Goal: Task Accomplishment & Management: Contribute content

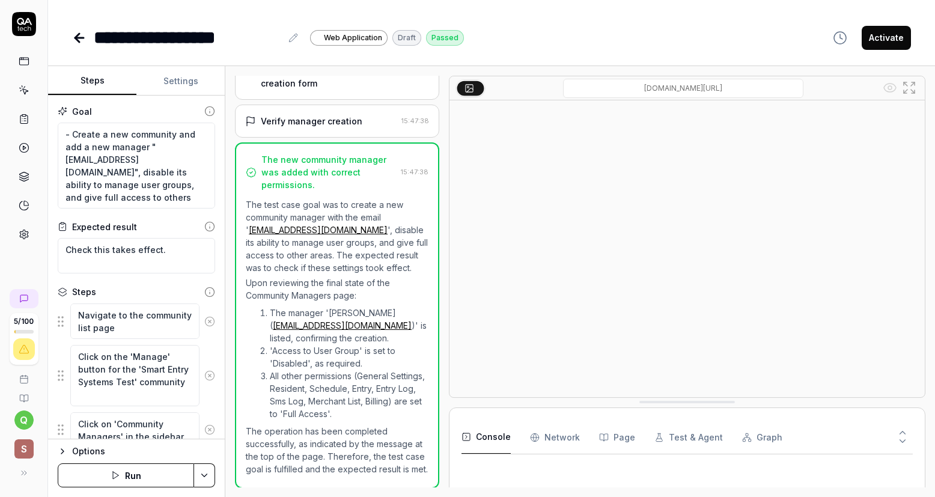
scroll to position [801, 0]
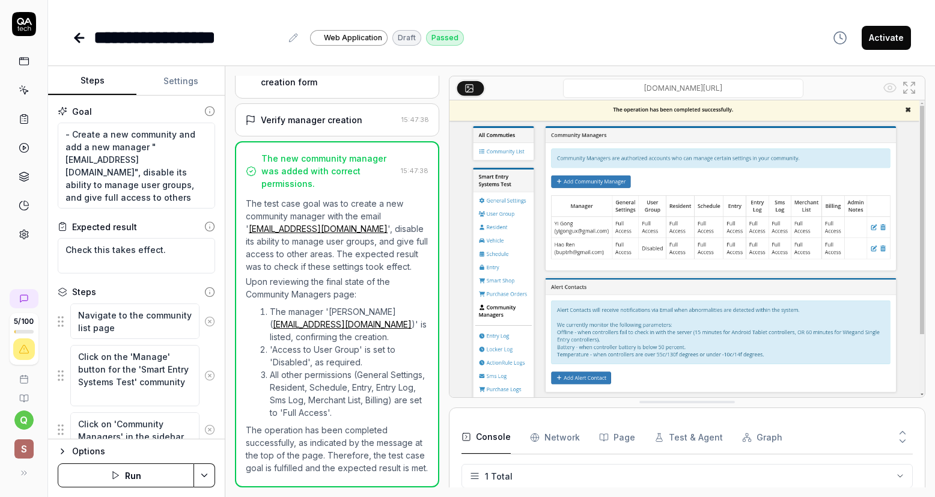
click at [79, 38] on icon at bounding box center [79, 38] width 8 height 0
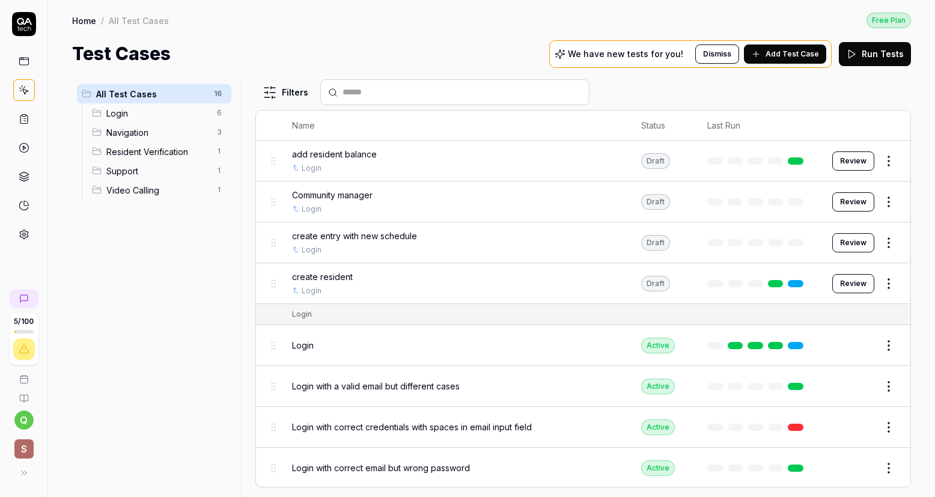
click at [788, 53] on span "Add Test Case" at bounding box center [791, 54] width 53 height 11
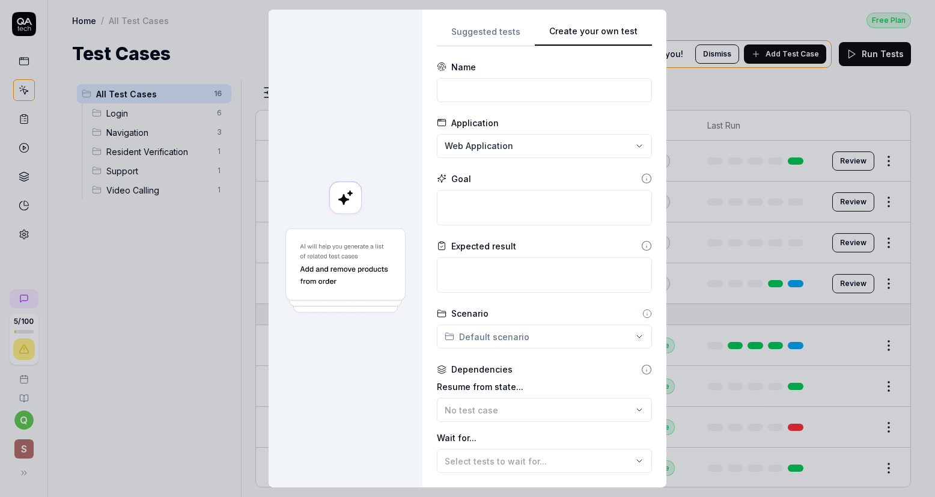
click at [620, 35] on button "Create your own test" at bounding box center [593, 36] width 117 height 22
click at [539, 82] on input at bounding box center [544, 90] width 215 height 24
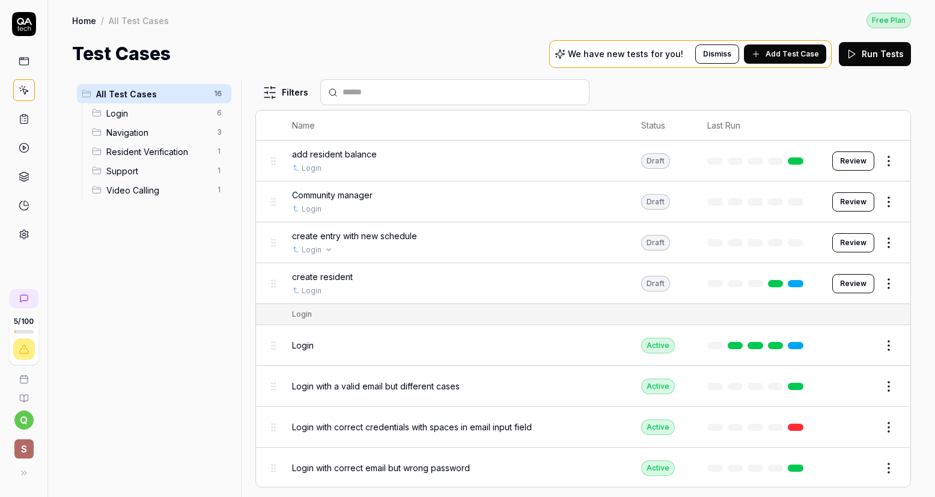
click at [497, 248] on div "Login" at bounding box center [455, 249] width 326 height 11
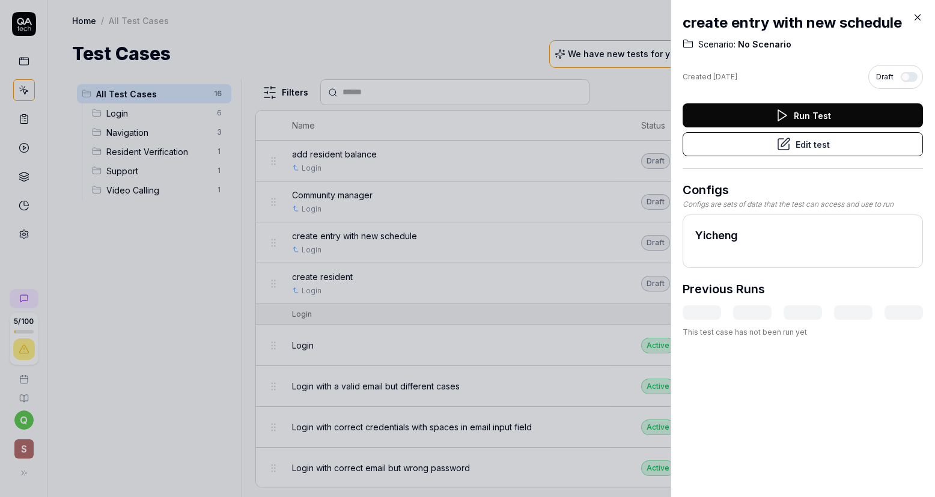
click at [916, 15] on icon at bounding box center [917, 17] width 11 height 11
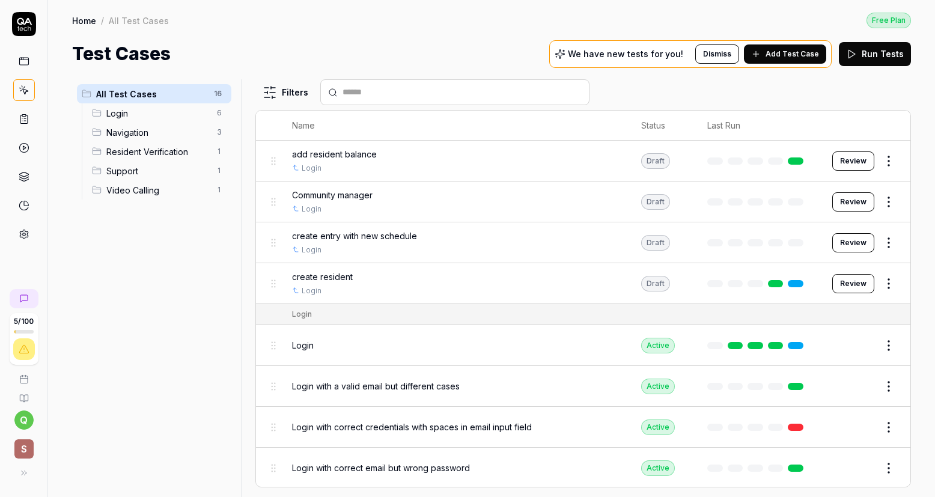
click at [857, 242] on button "Review" at bounding box center [853, 242] width 42 height 19
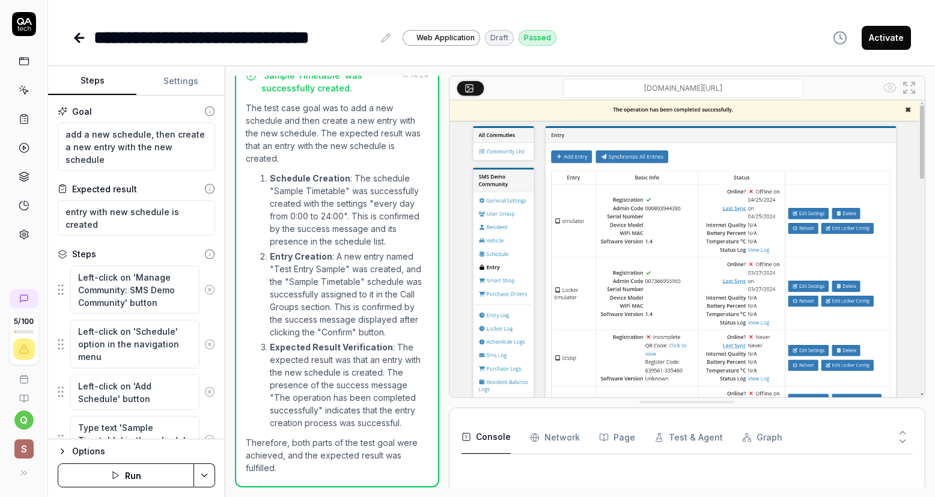
scroll to position [908, 0]
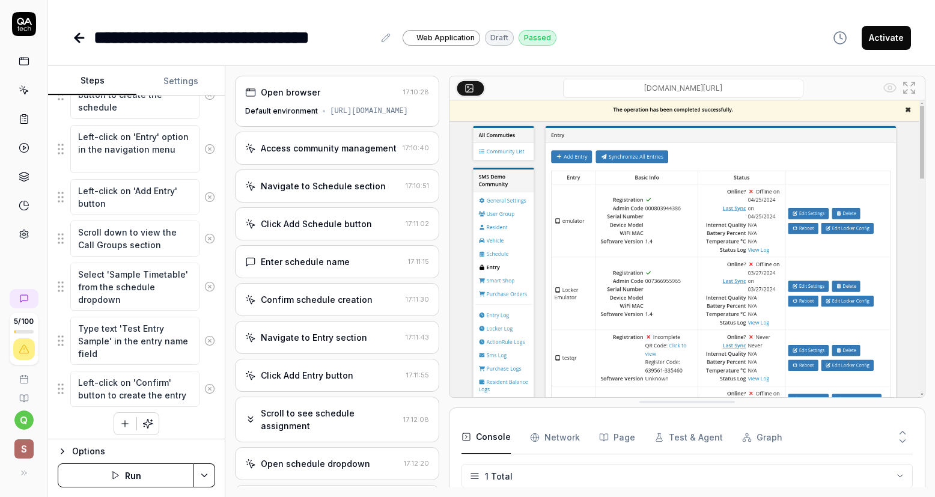
click at [392, 117] on div "[URL][DOMAIN_NAME]" at bounding box center [369, 111] width 78 height 11
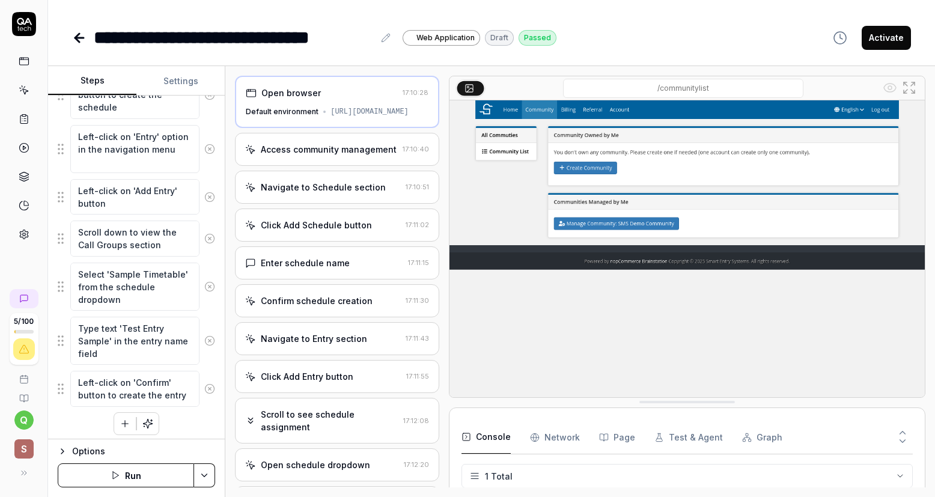
click at [388, 156] on div "Access community management" at bounding box center [329, 149] width 136 height 13
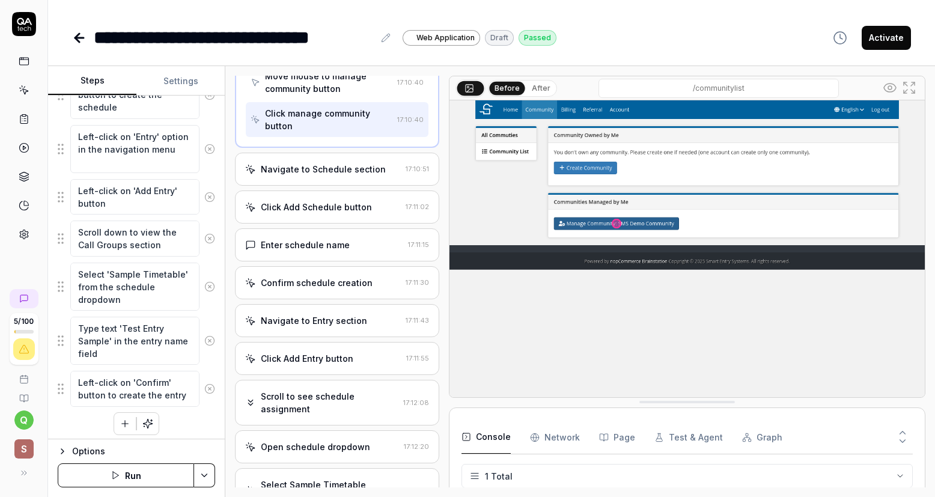
click at [388, 174] on div "Navigate to Schedule section" at bounding box center [323, 169] width 156 height 13
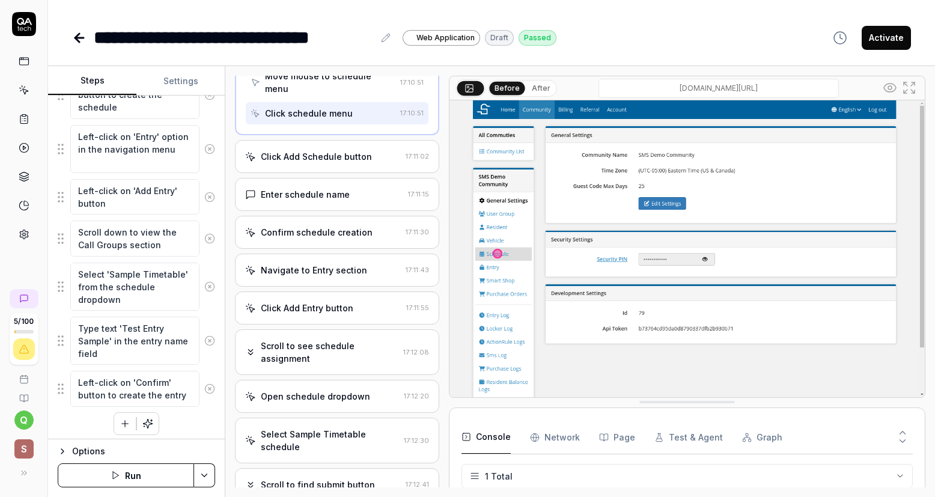
click at [380, 163] on div "Click Add Schedule button" at bounding box center [323, 156] width 156 height 13
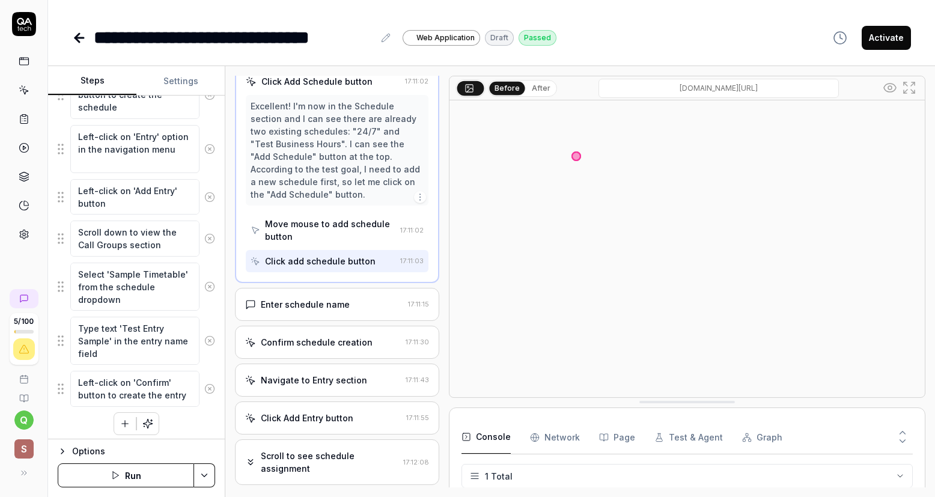
scroll to position [180, 0]
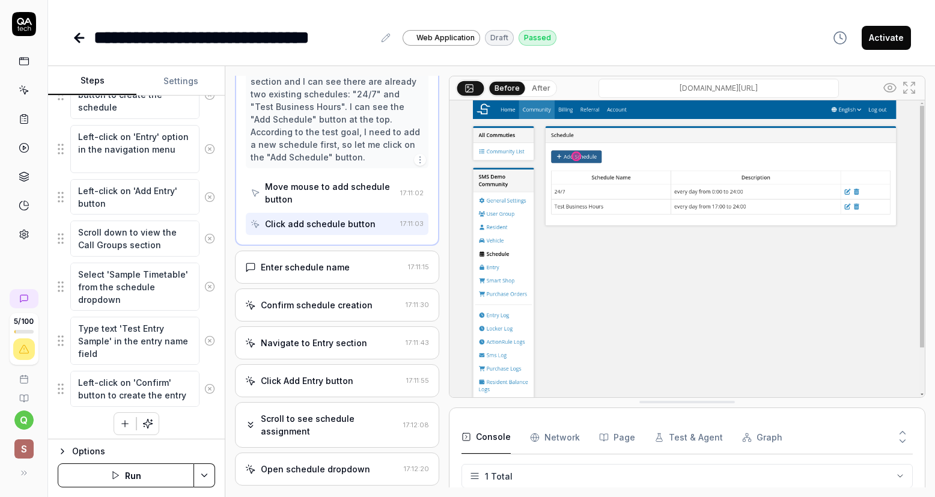
click at [381, 273] on div "Enter schedule name" at bounding box center [324, 267] width 158 height 13
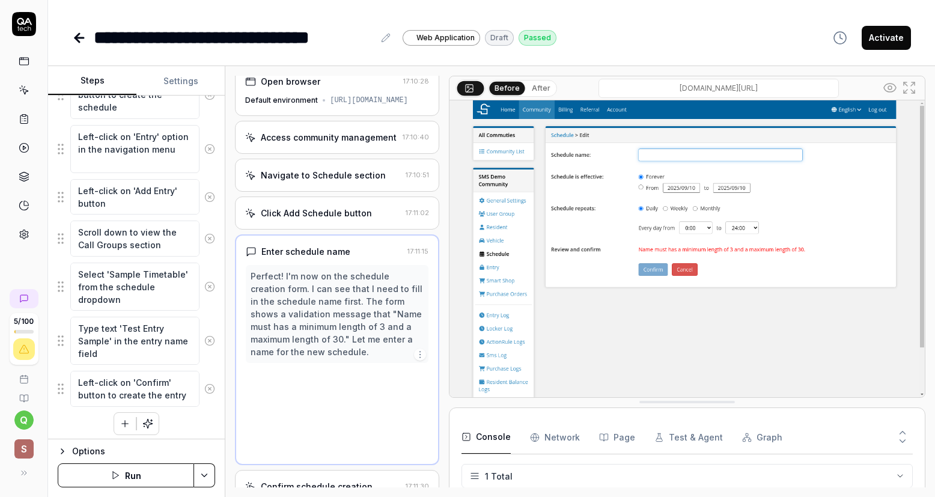
scroll to position [10, 0]
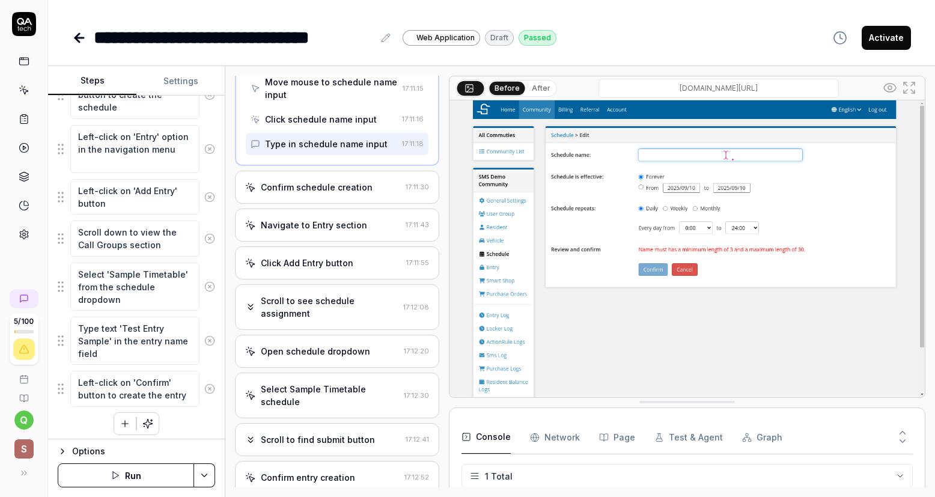
click at [380, 193] on div "Confirm schedule creation" at bounding box center [323, 187] width 156 height 13
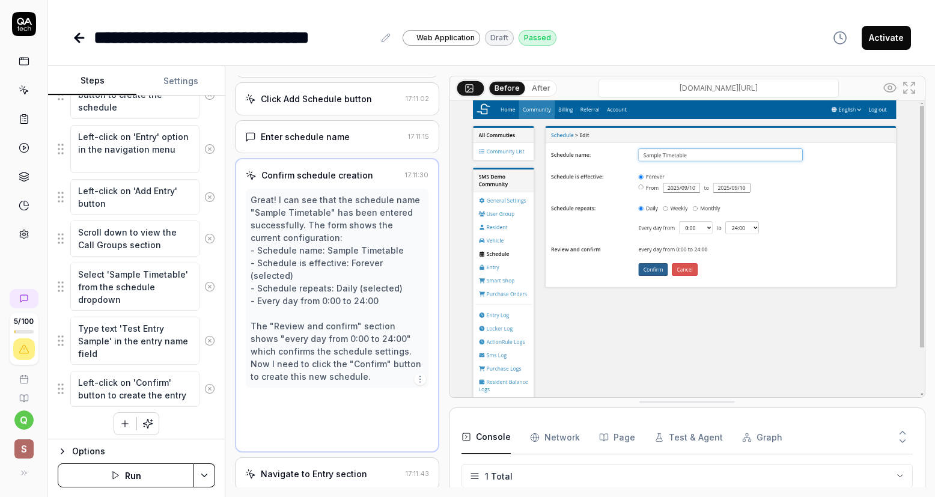
scroll to position [124, 0]
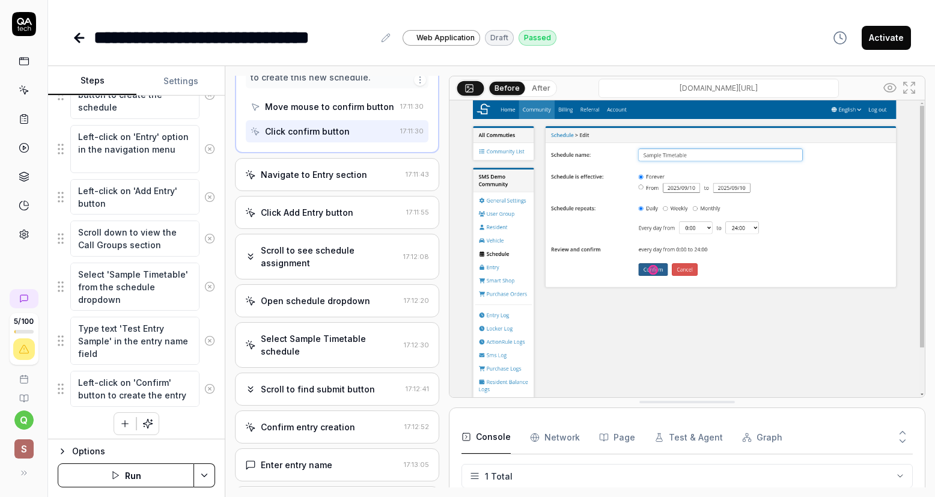
click at [379, 181] on div "Navigate to Entry section" at bounding box center [323, 174] width 156 height 13
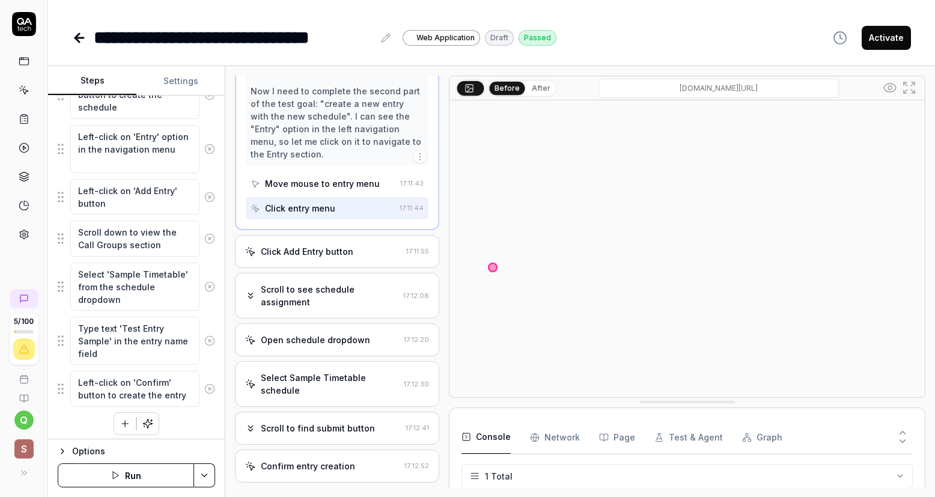
scroll to position [389, 0]
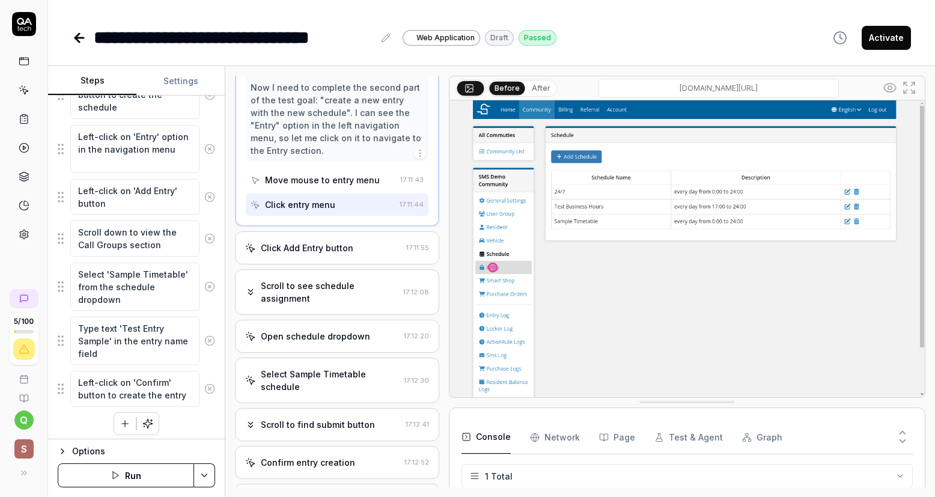
click at [378, 254] on div "Click Add Entry button" at bounding box center [323, 247] width 156 height 13
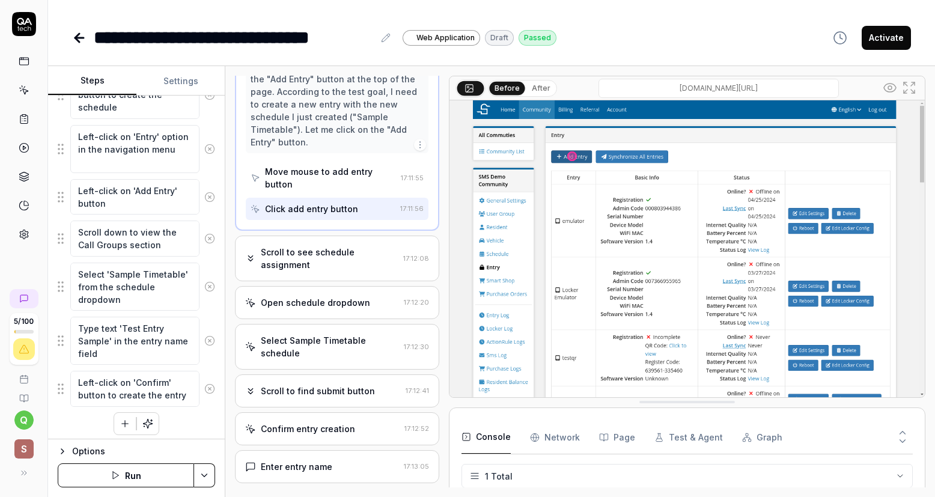
scroll to position [350, 0]
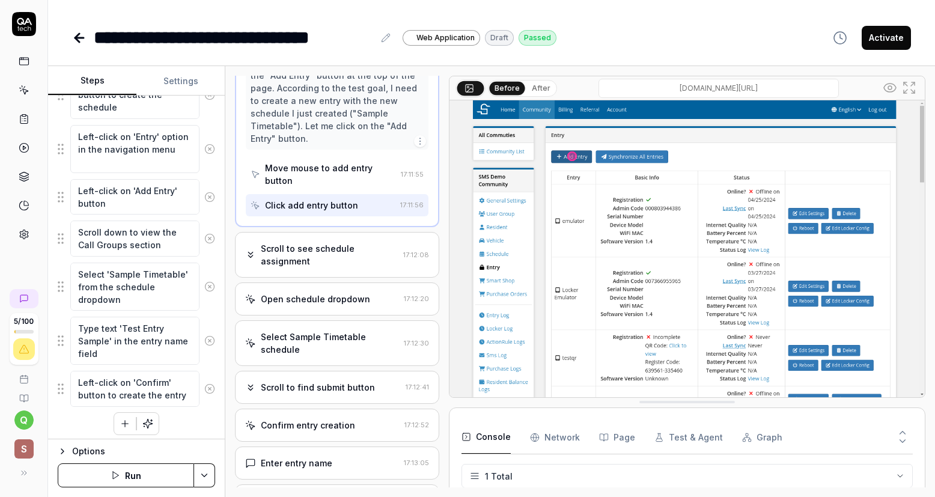
click at [368, 267] on div "Scroll to see schedule assignment" at bounding box center [330, 254] width 138 height 25
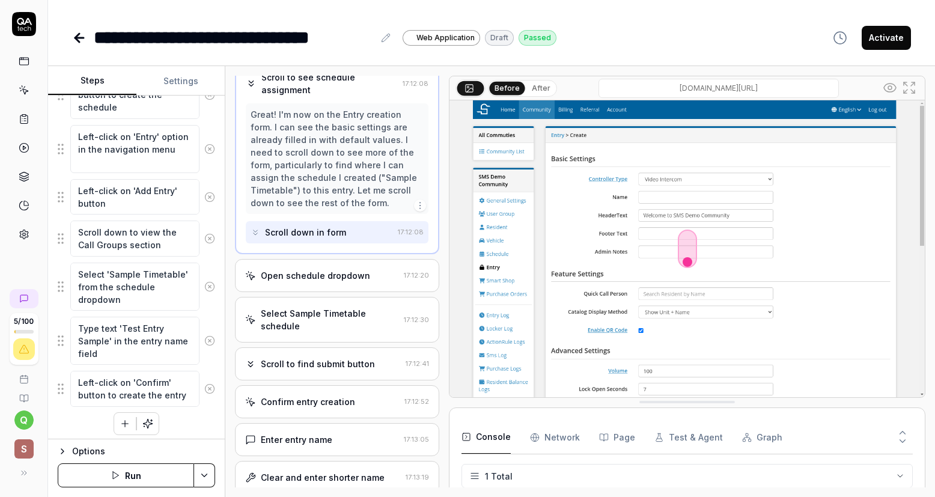
scroll to position [363, 0]
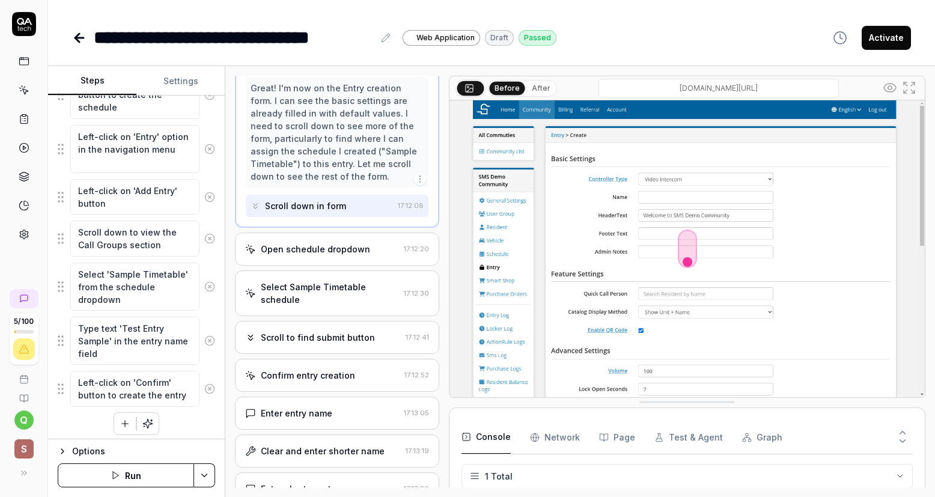
click at [370, 265] on div "Open schedule dropdown 17:12:20" at bounding box center [337, 248] width 204 height 33
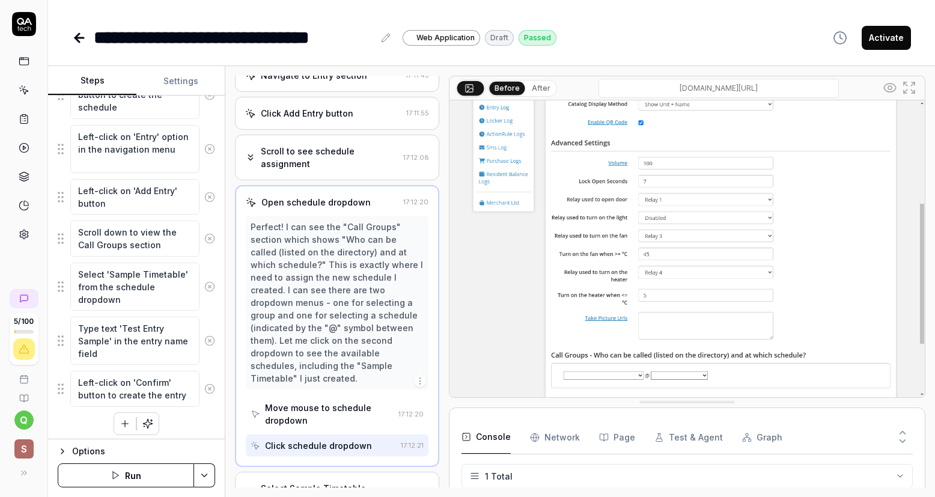
scroll to position [261, 0]
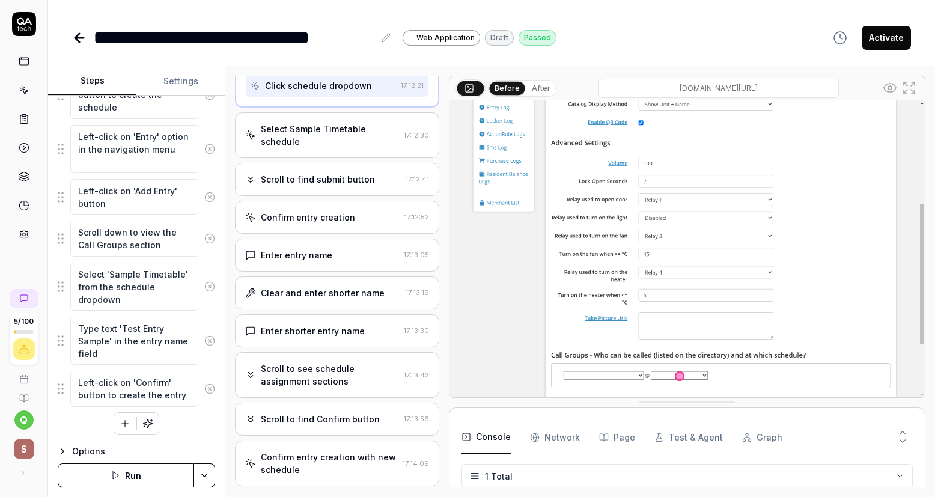
click at [369, 261] on div "Enter entry name" at bounding box center [322, 255] width 154 height 13
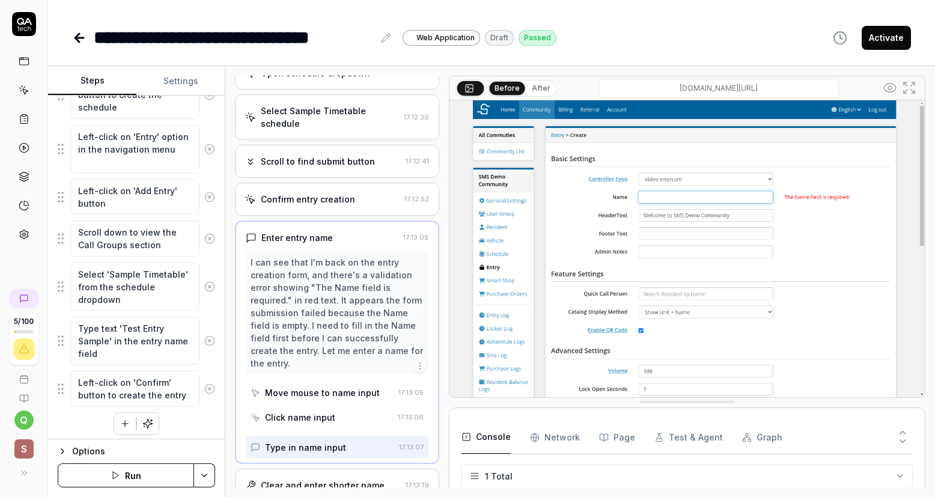
scroll to position [384, 0]
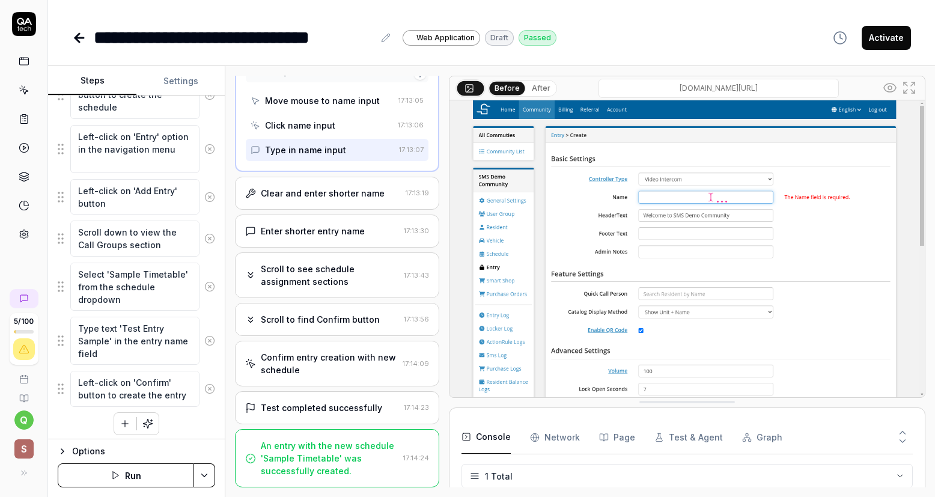
click at [372, 204] on div "Clear and enter shorter name 17:13:19" at bounding box center [337, 193] width 204 height 33
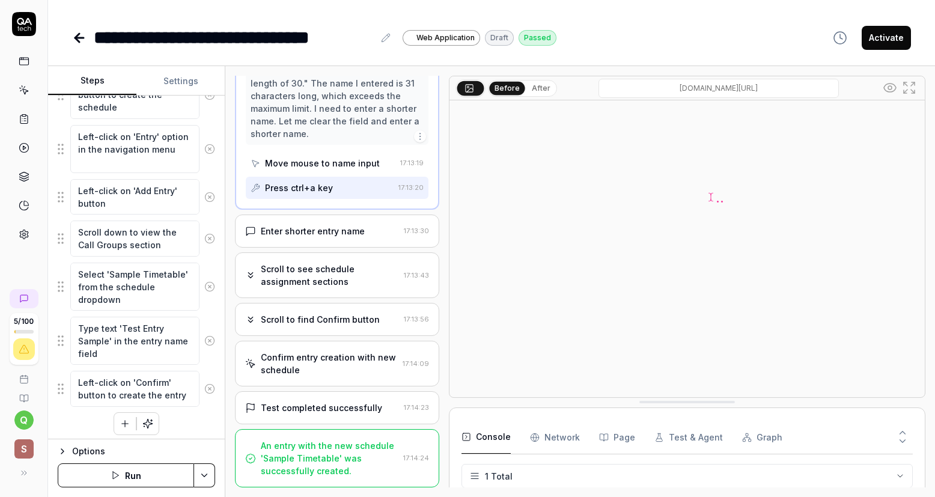
scroll to position [698, 0]
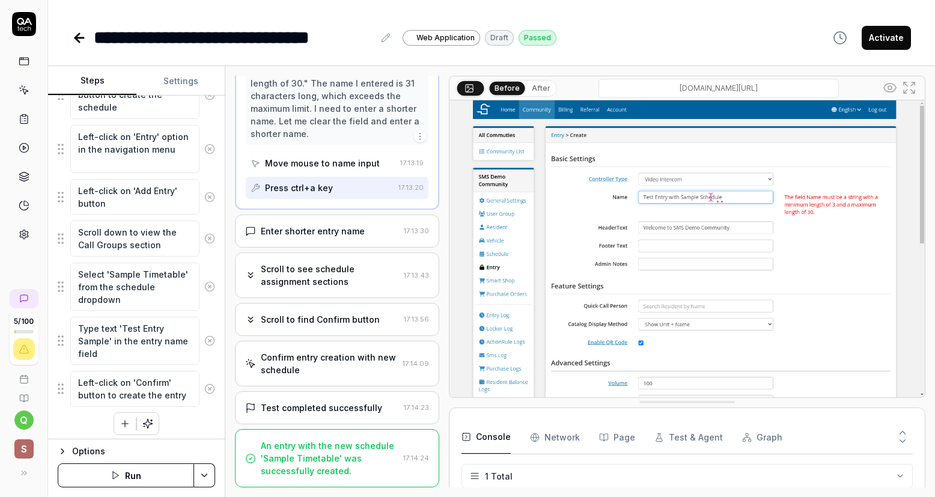
click at [366, 227] on div "Enter shorter entry name" at bounding box center [322, 231] width 154 height 13
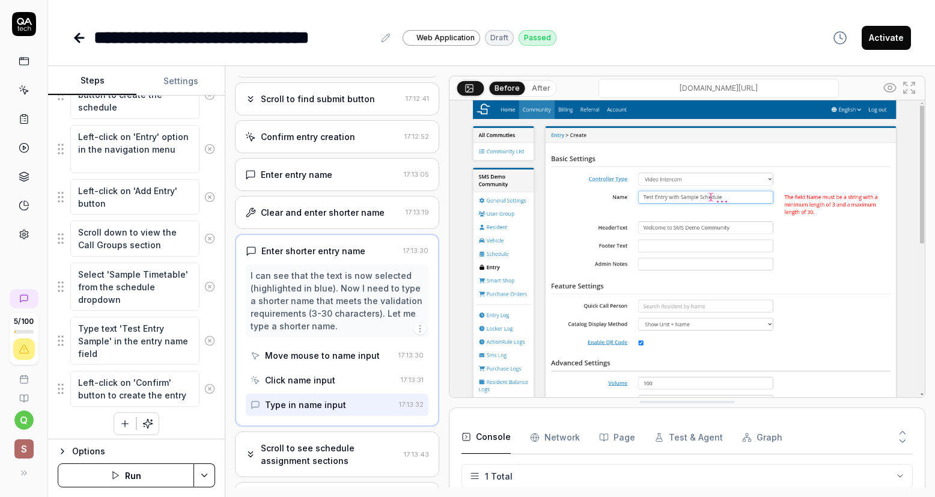
scroll to position [646, 0]
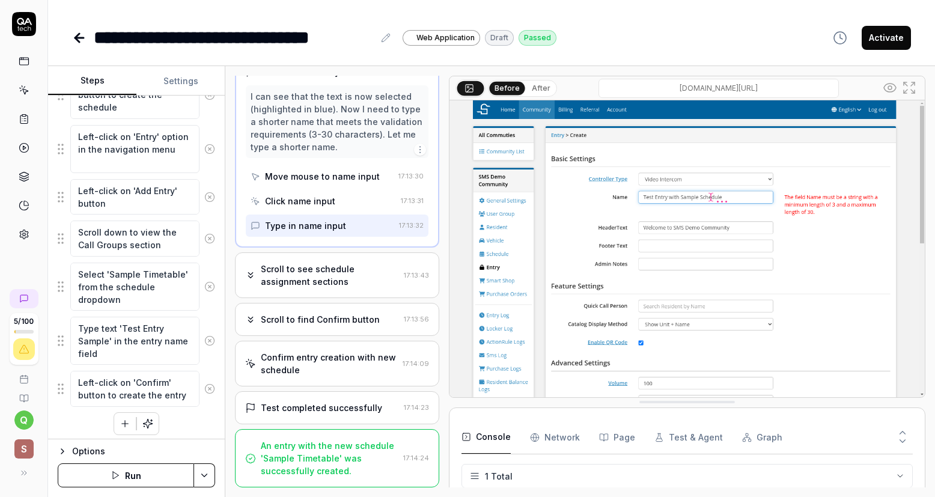
click at [374, 288] on div "Scroll to see schedule assignment sections" at bounding box center [330, 274] width 138 height 25
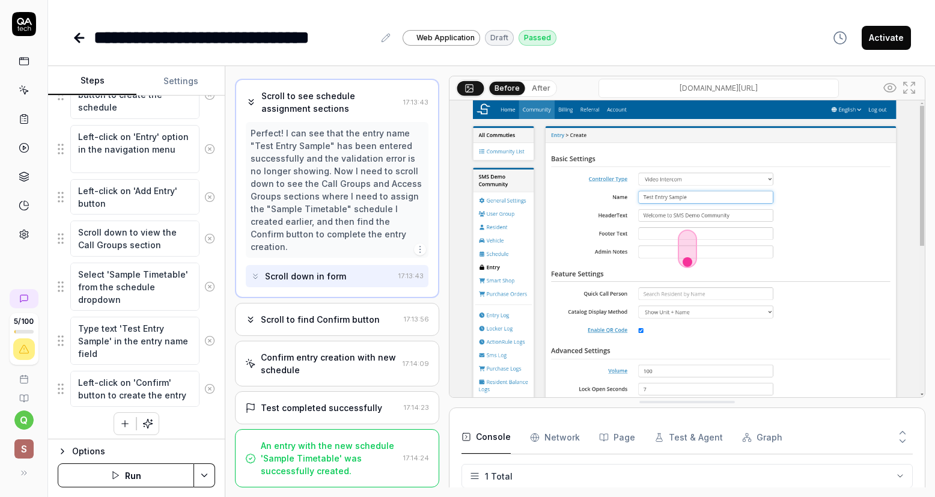
scroll to position [661, 0]
click at [371, 325] on div "Scroll to find Confirm button" at bounding box center [320, 319] width 119 height 13
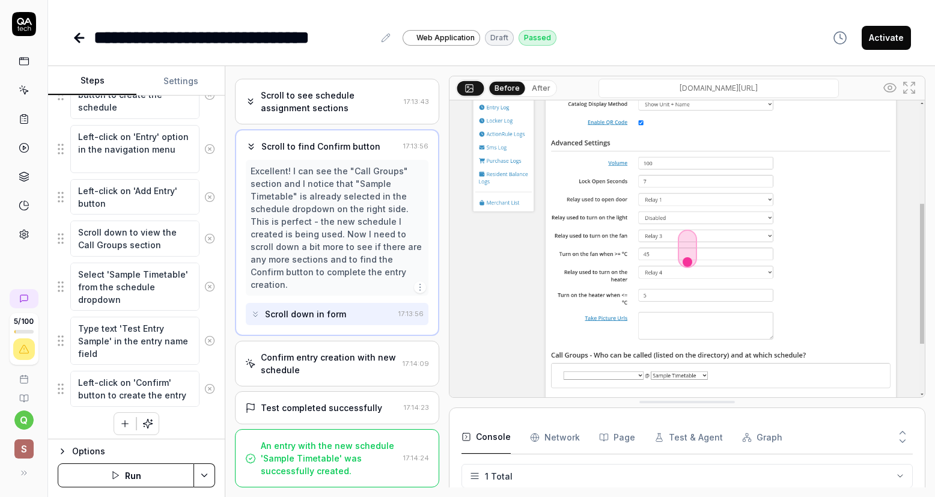
click at [339, 374] on div "Confirm entry creation with new schedule" at bounding box center [329, 363] width 137 height 25
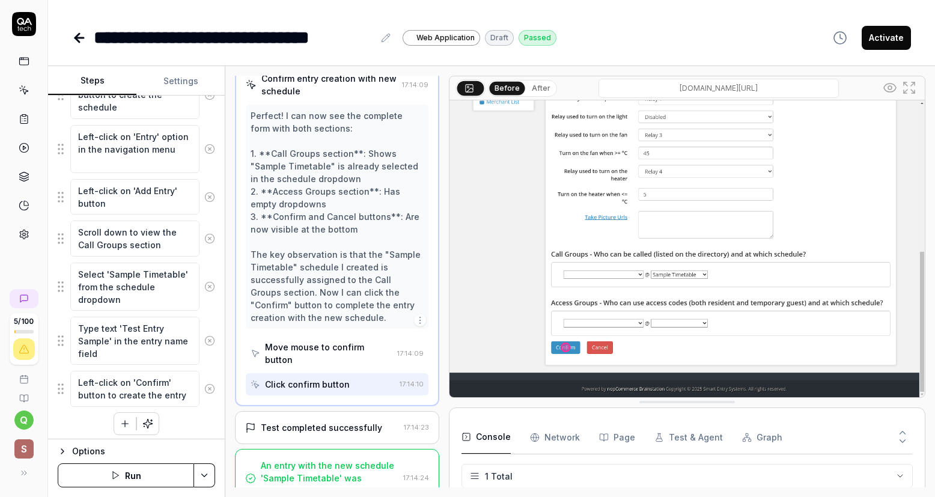
scroll to position [786, 0]
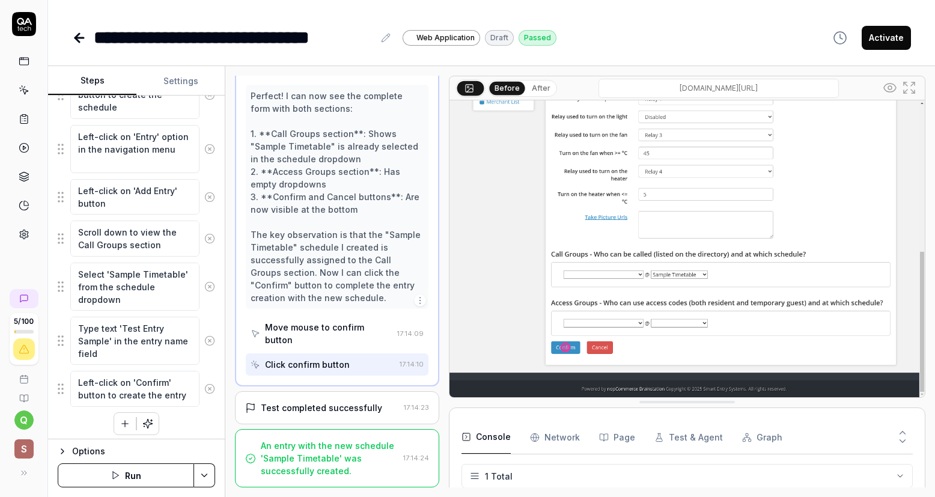
click at [345, 408] on div "Test completed successfully" at bounding box center [321, 407] width 121 height 13
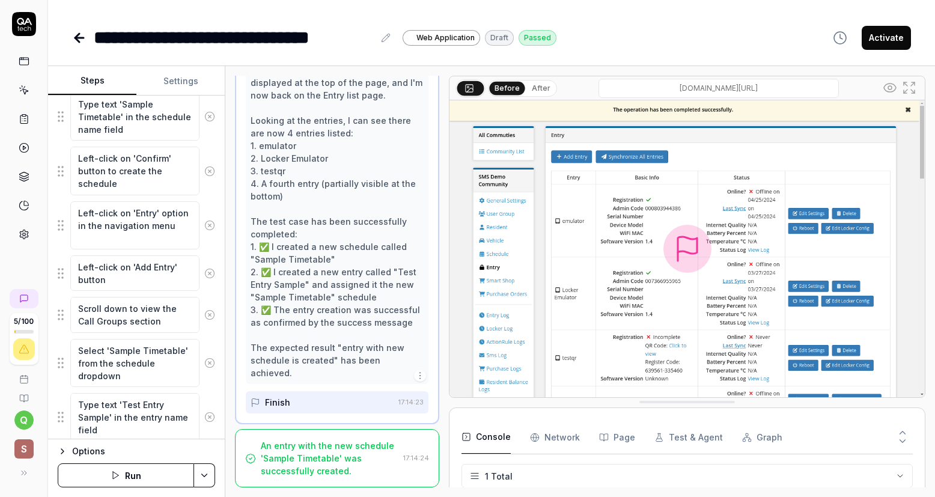
scroll to position [0, 0]
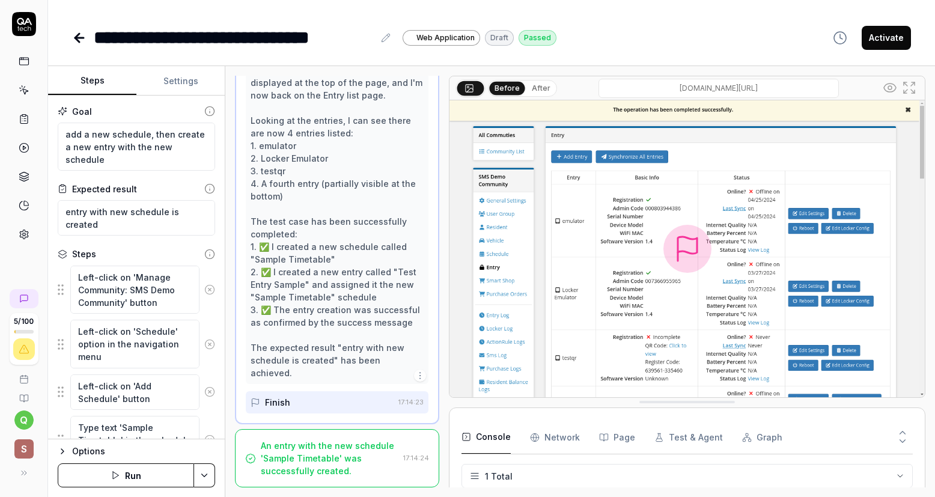
click at [80, 35] on icon at bounding box center [79, 38] width 14 height 14
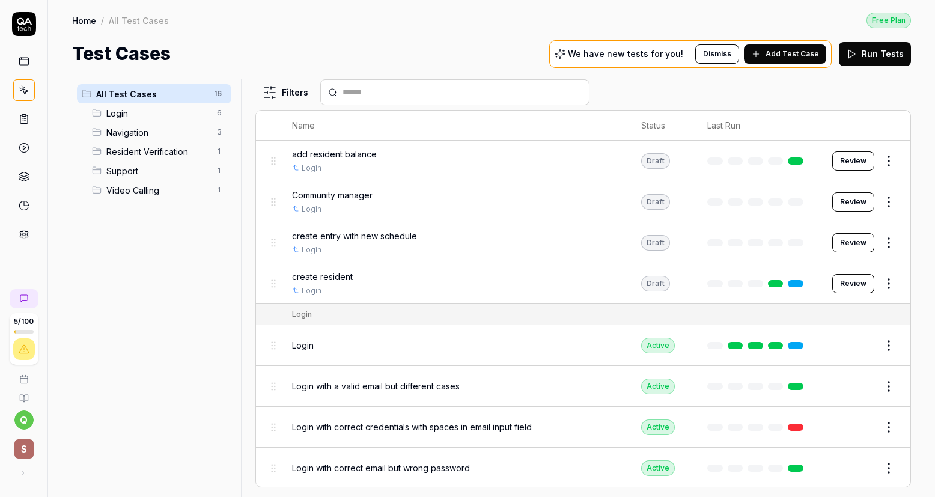
click at [438, 242] on div "create entry with new schedule Login" at bounding box center [455, 242] width 326 height 26
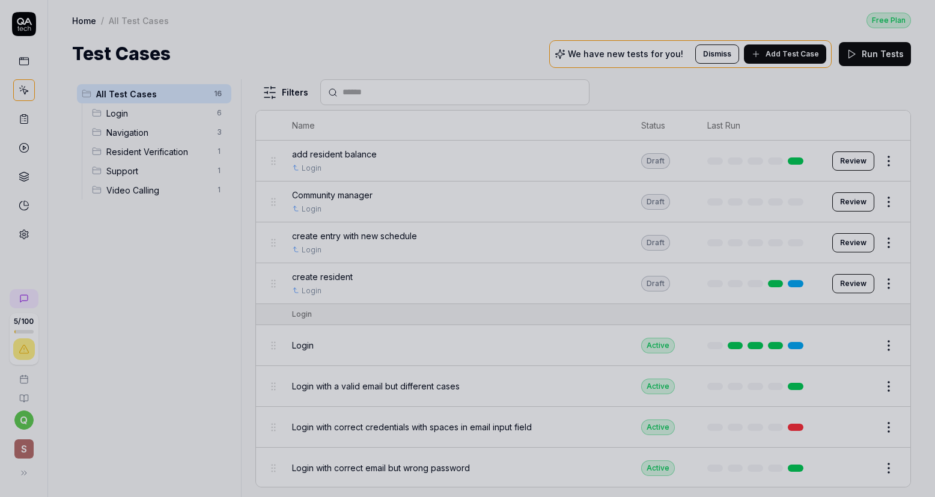
click at [516, 241] on div at bounding box center [467, 248] width 935 height 497
click at [846, 241] on div at bounding box center [467, 248] width 935 height 497
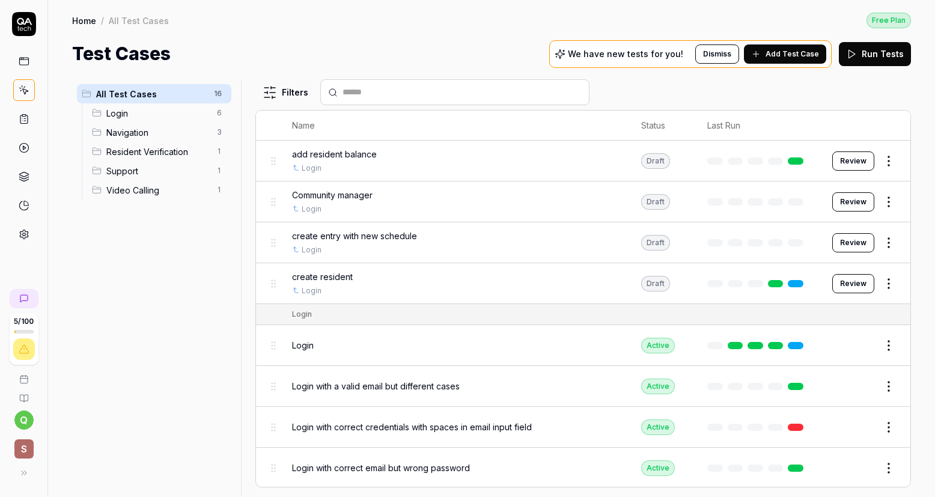
click at [832, 239] on button "Review" at bounding box center [853, 242] width 42 height 19
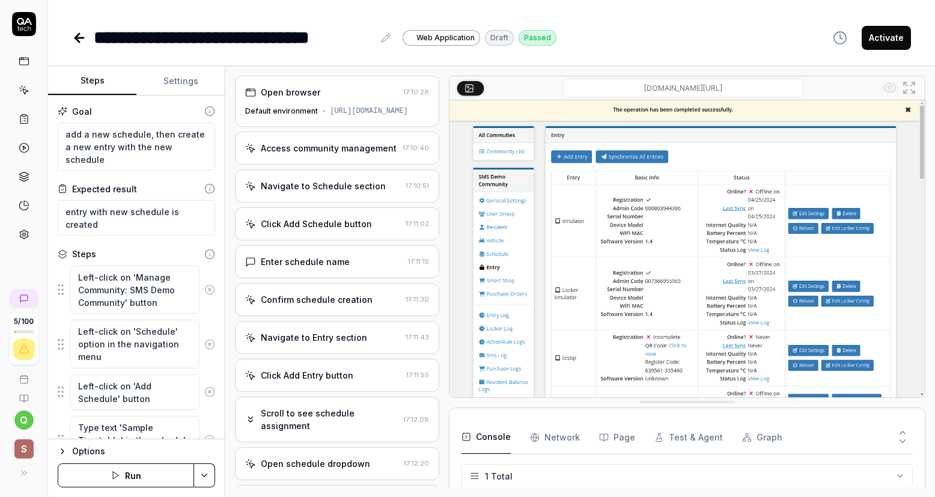
click at [327, 97] on div "Open browser" at bounding box center [321, 92] width 153 height 13
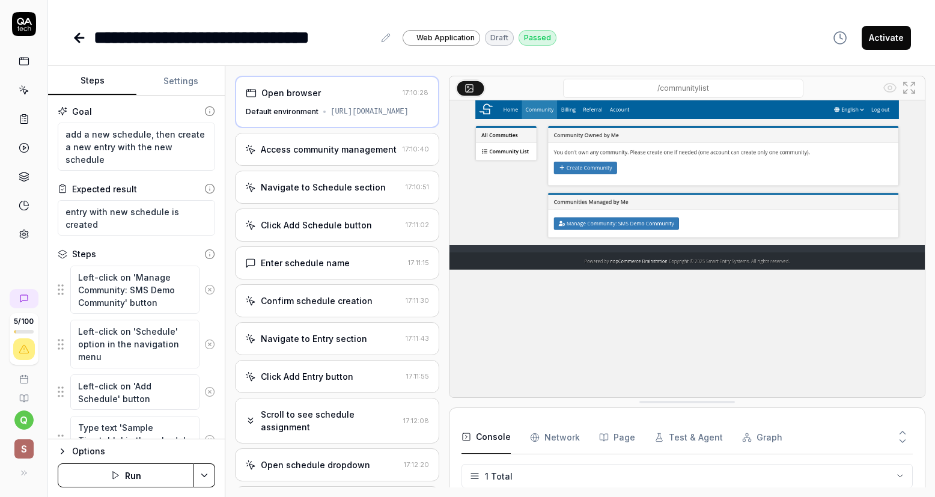
click at [798, 177] on img at bounding box center [686, 248] width 475 height 297
click at [799, 212] on img at bounding box center [686, 248] width 475 height 297
click at [903, 445] on icon at bounding box center [902, 440] width 11 height 11
click at [904, 429] on icon at bounding box center [902, 432] width 11 height 11
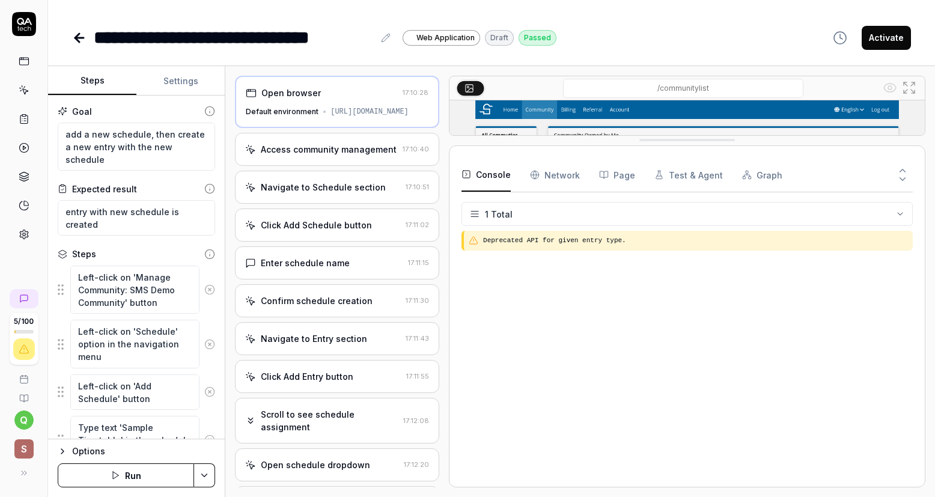
click at [905, 91] on icon at bounding box center [905, 91] width 4 height 4
click at [903, 181] on icon at bounding box center [902, 179] width 11 height 11
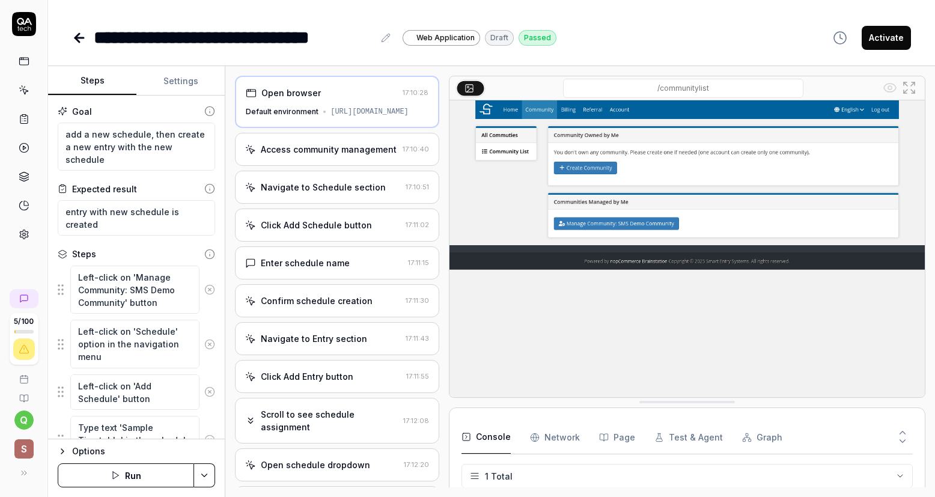
click at [907, 89] on icon at bounding box center [909, 87] width 14 height 14
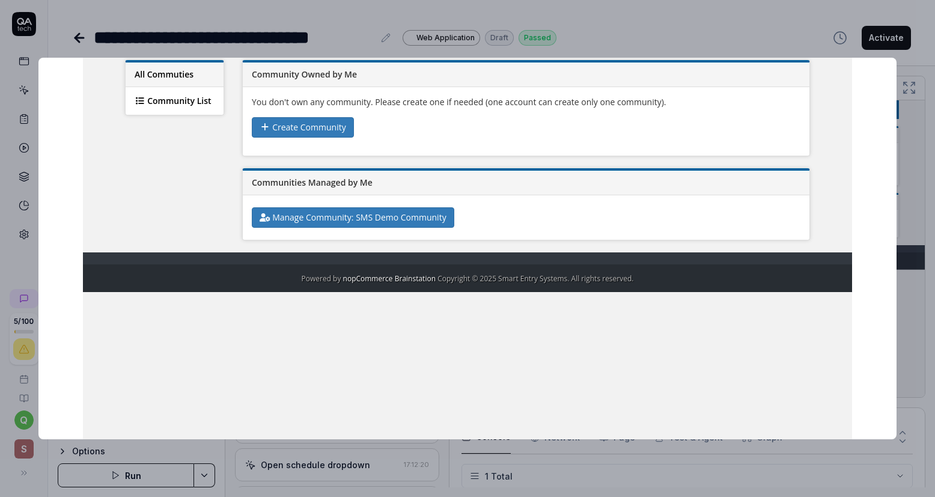
click at [244, 227] on div at bounding box center [467, 248] width 858 height 381
click at [414, 259] on img at bounding box center [467, 258] width 769 height 480
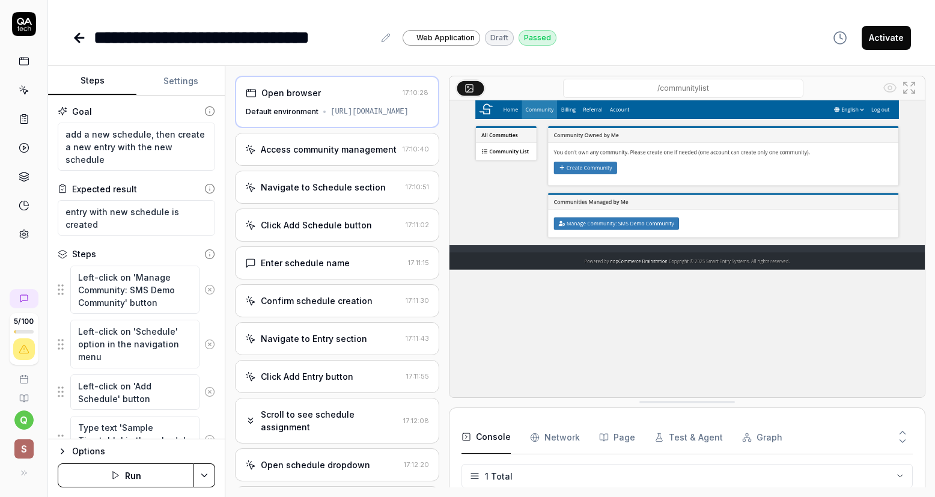
click at [375, 156] on div "Access community management" at bounding box center [329, 149] width 136 height 13
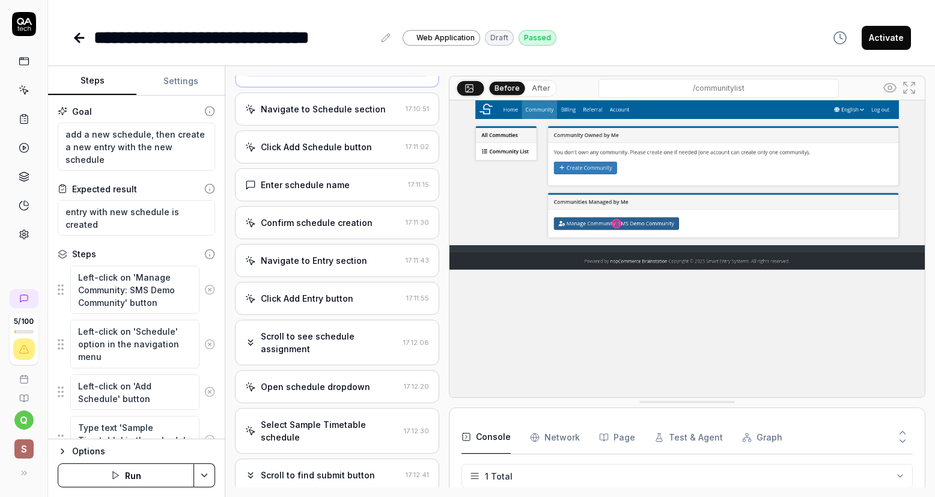
click at [377, 115] on div "Navigate to Schedule section" at bounding box center [323, 109] width 125 height 13
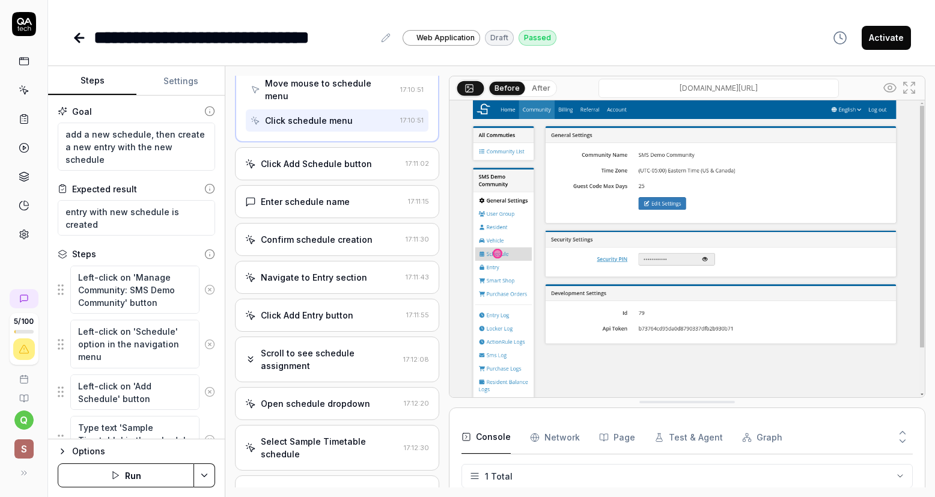
scroll to position [240, 0]
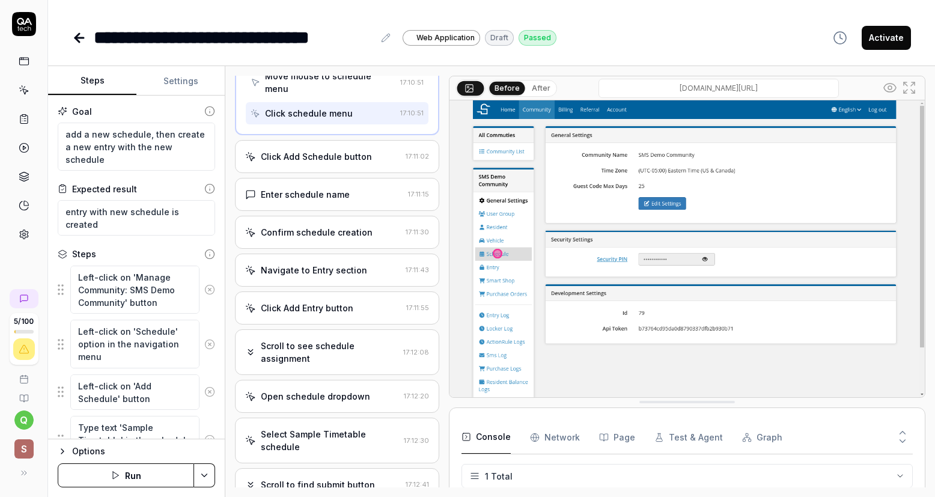
click at [370, 163] on div "Click Add Schedule button" at bounding box center [323, 156] width 156 height 13
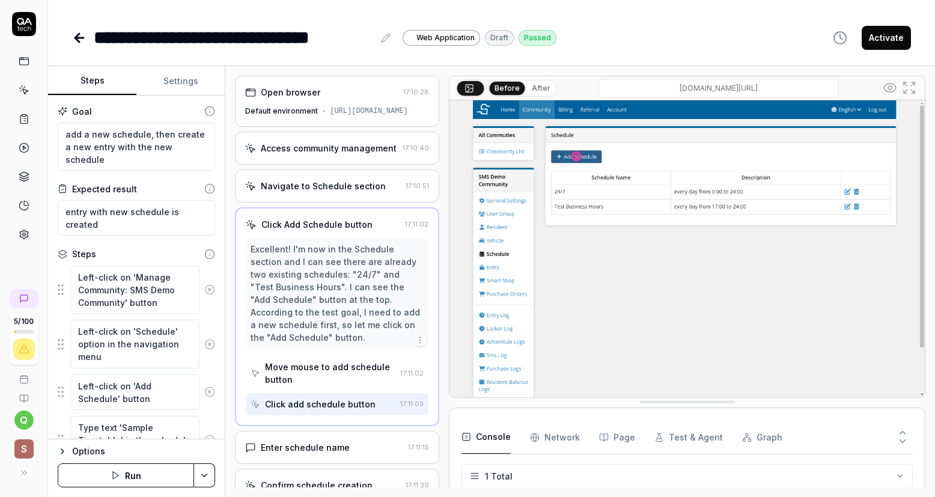
scroll to position [0, 0]
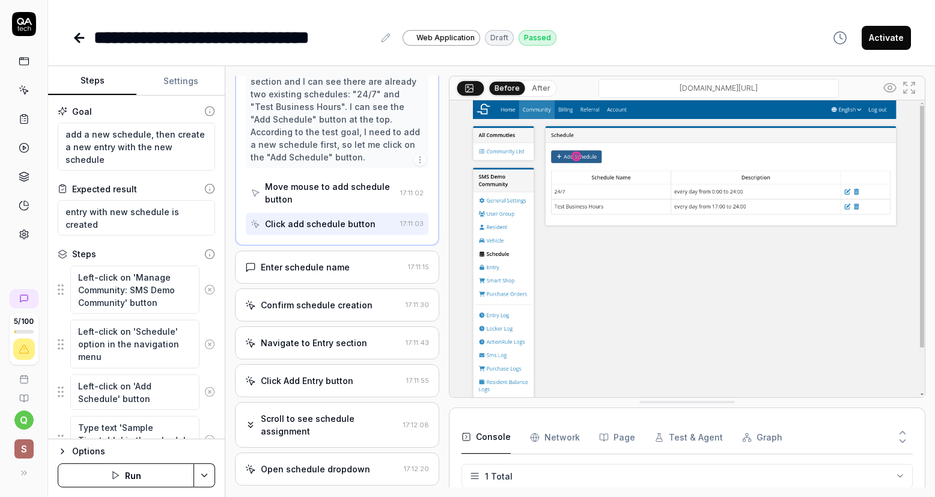
click at [383, 273] on div "Enter schedule name" at bounding box center [324, 267] width 158 height 13
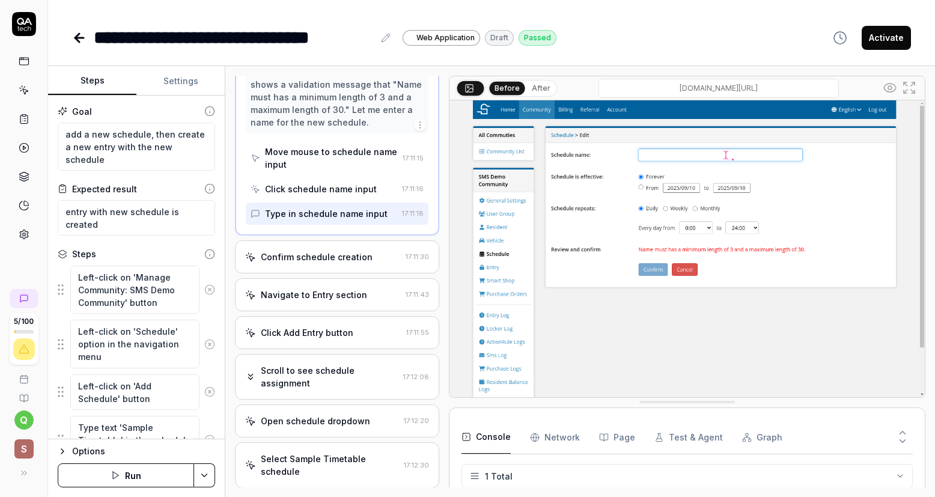
scroll to position [310, 0]
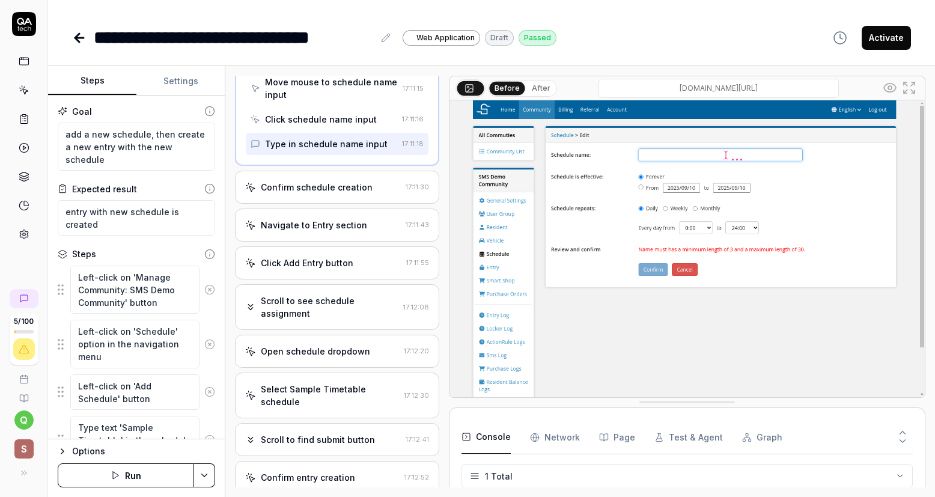
click at [363, 193] on div "Confirm schedule creation" at bounding box center [317, 187] width 112 height 13
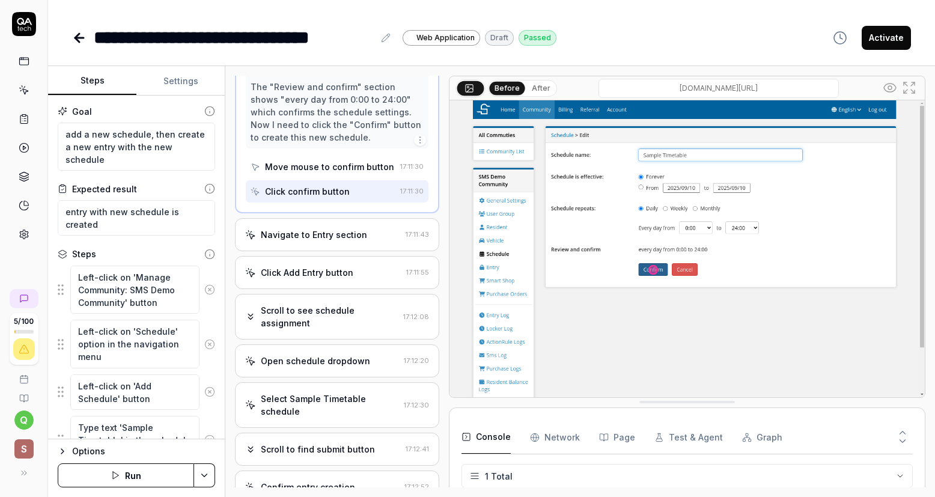
click at [371, 241] on div "Navigate to Entry section" at bounding box center [323, 234] width 156 height 13
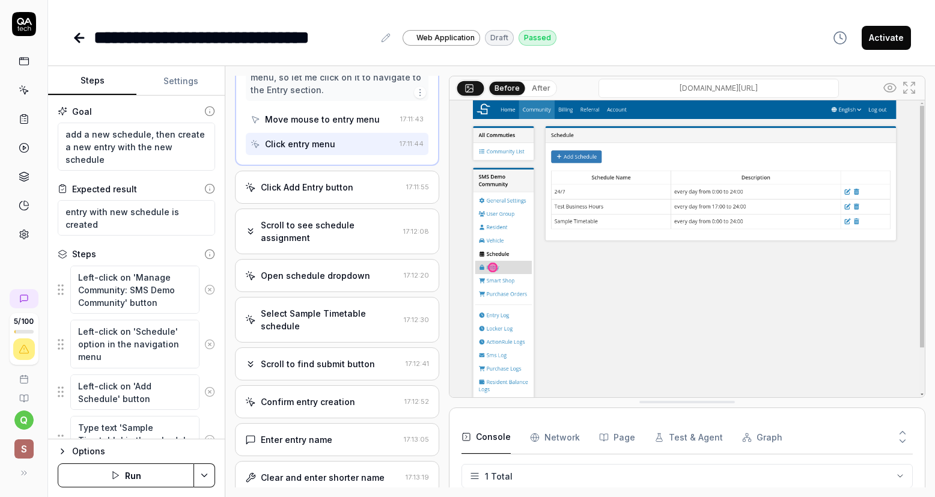
click at [366, 193] on div "Click Add Entry button" at bounding box center [323, 187] width 156 height 13
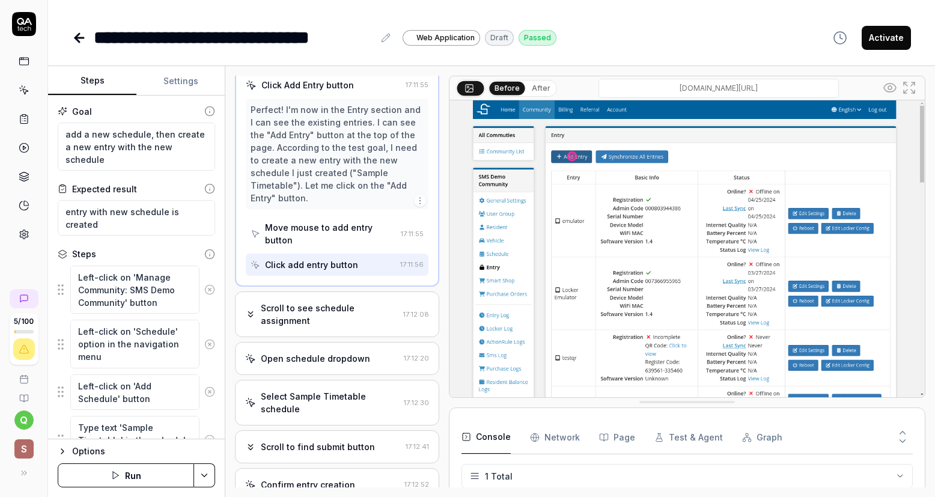
click at [369, 322] on div "Scroll to see schedule assignment" at bounding box center [330, 314] width 138 height 25
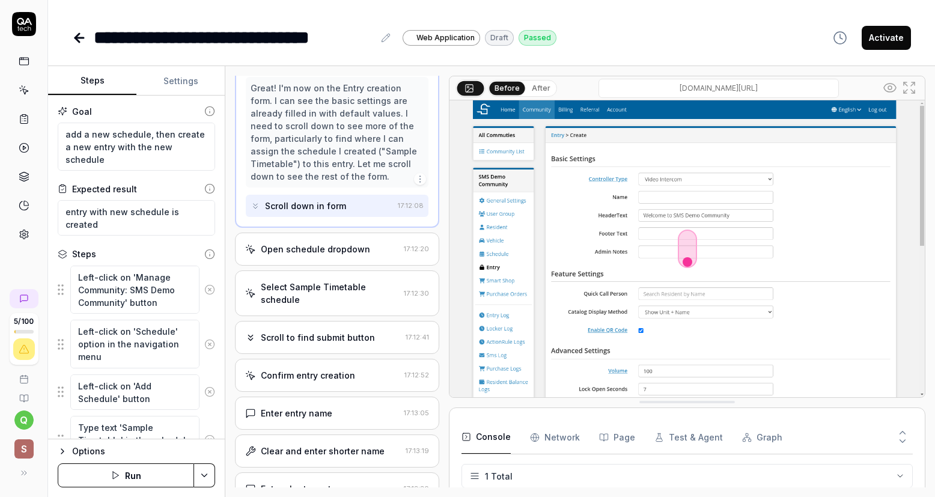
click at [351, 255] on div "Open schedule dropdown" at bounding box center [315, 249] width 109 height 13
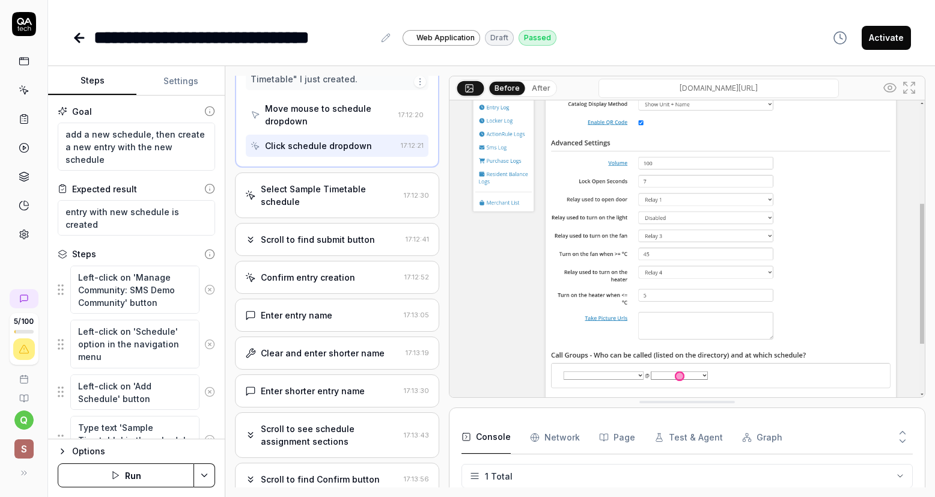
click at [345, 208] on div "Select Sample Timetable schedule" at bounding box center [330, 195] width 138 height 25
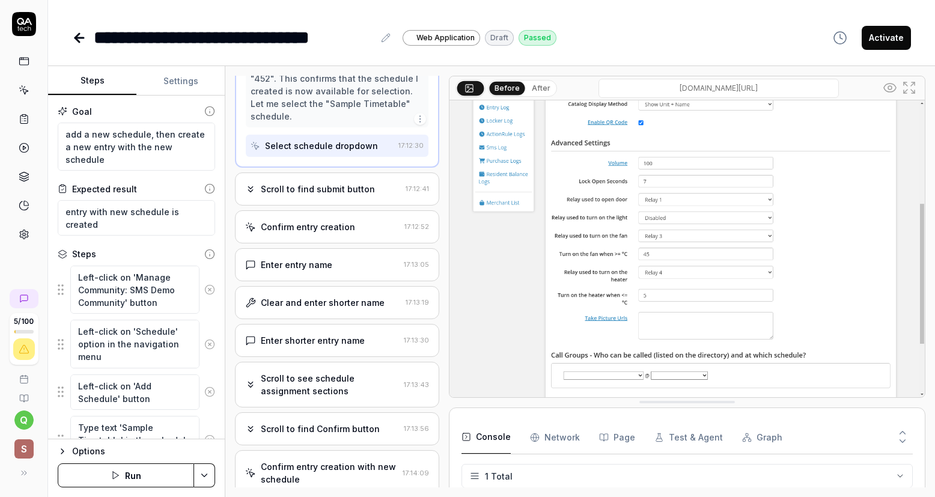
click at [346, 195] on div "Scroll to find submit button" at bounding box center [318, 189] width 114 height 13
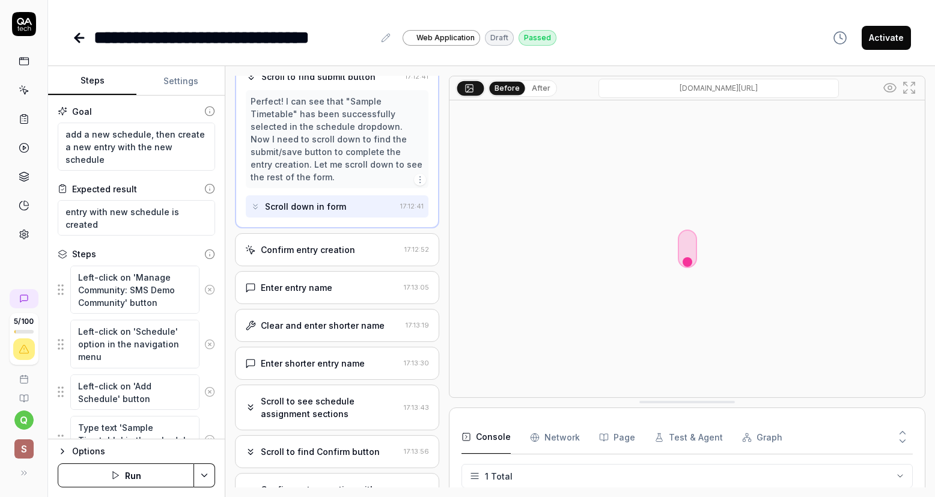
click at [334, 256] on div "Confirm entry creation" at bounding box center [308, 249] width 94 height 13
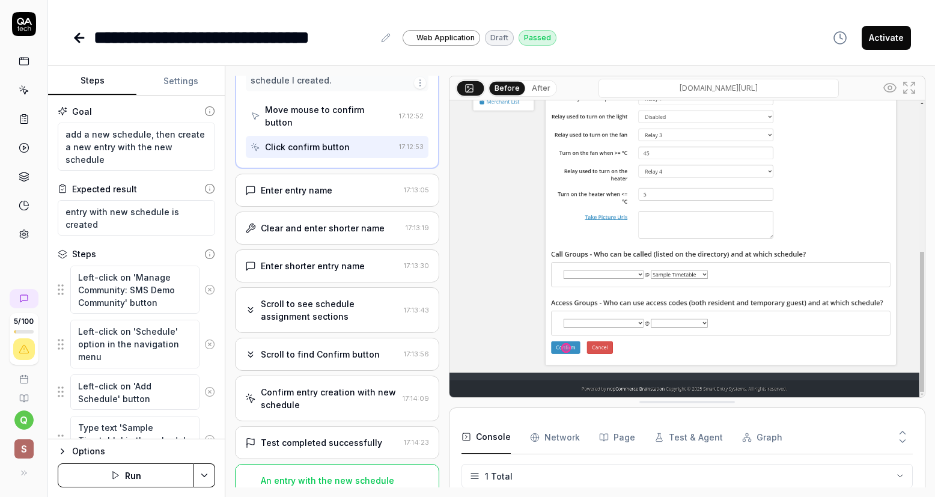
click at [347, 196] on div "Enter entry name" at bounding box center [322, 190] width 154 height 13
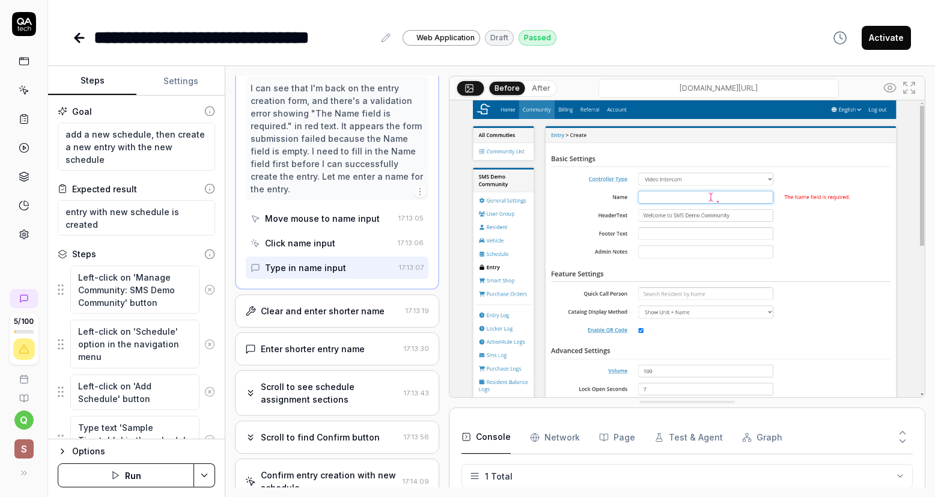
click at [348, 317] on div "Clear and enter shorter name" at bounding box center [323, 311] width 124 height 13
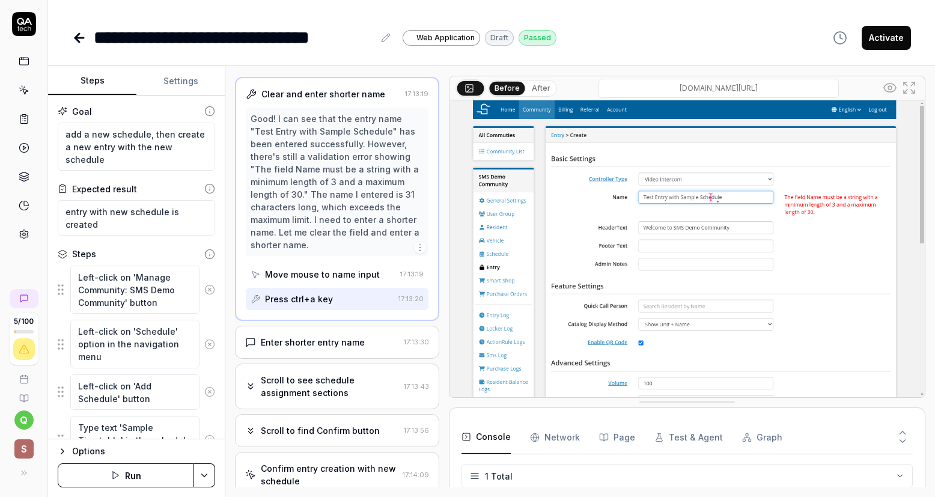
scroll to position [663, 0]
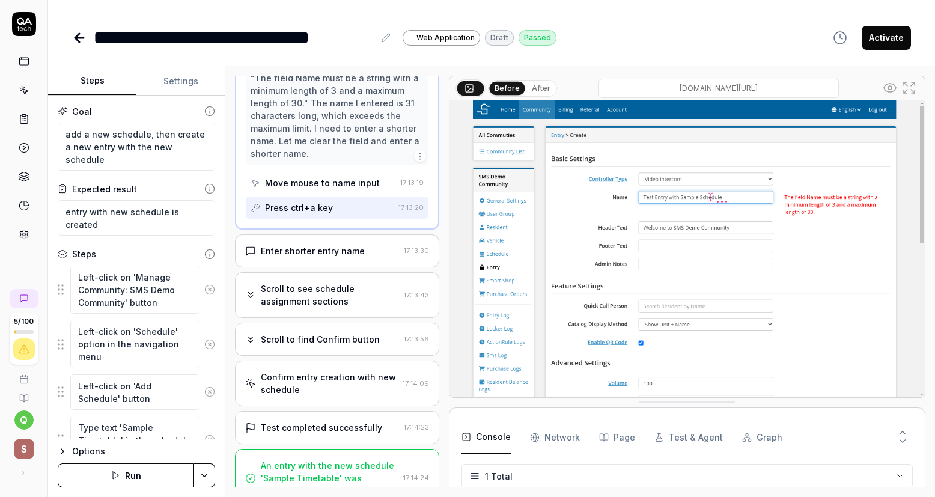
click at [356, 257] on div "Enter shorter entry name" at bounding box center [313, 250] width 104 height 13
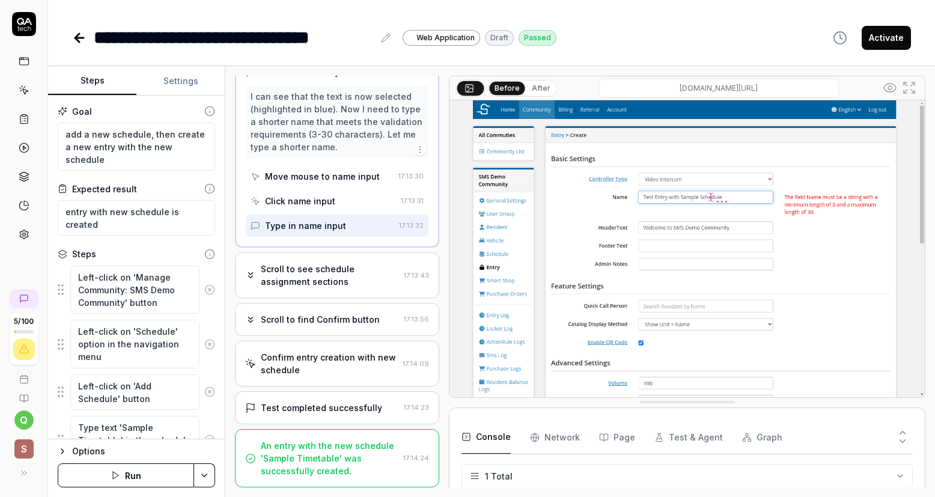
click at [360, 276] on div "Scroll to see schedule assignment sections" at bounding box center [330, 274] width 138 height 25
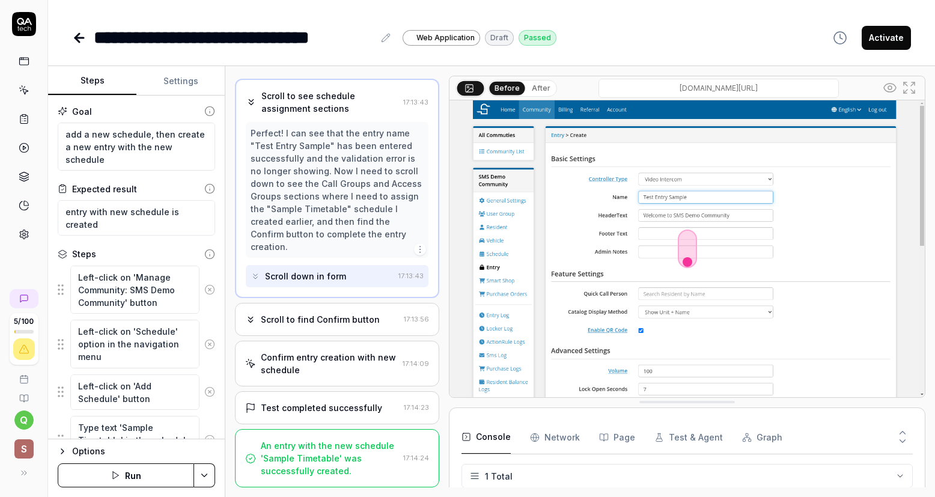
click at [374, 317] on div "Scroll to find Confirm button" at bounding box center [322, 319] width 154 height 13
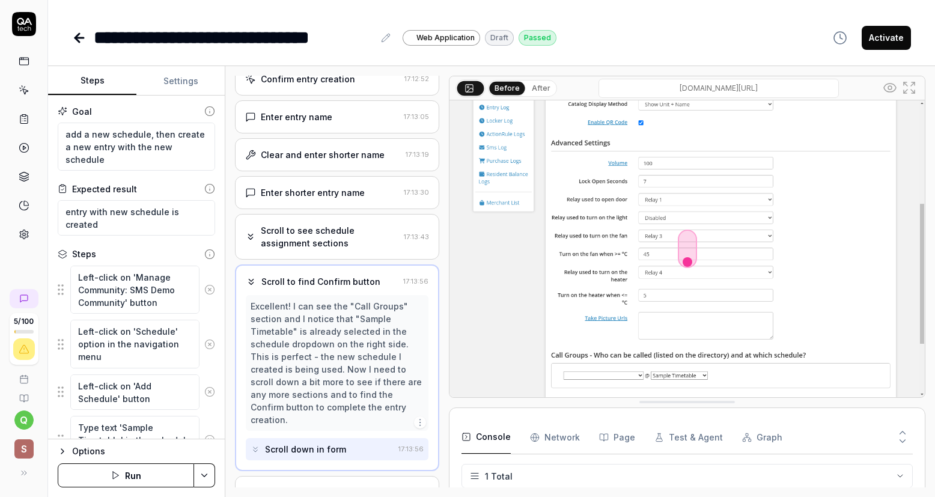
scroll to position [661, 0]
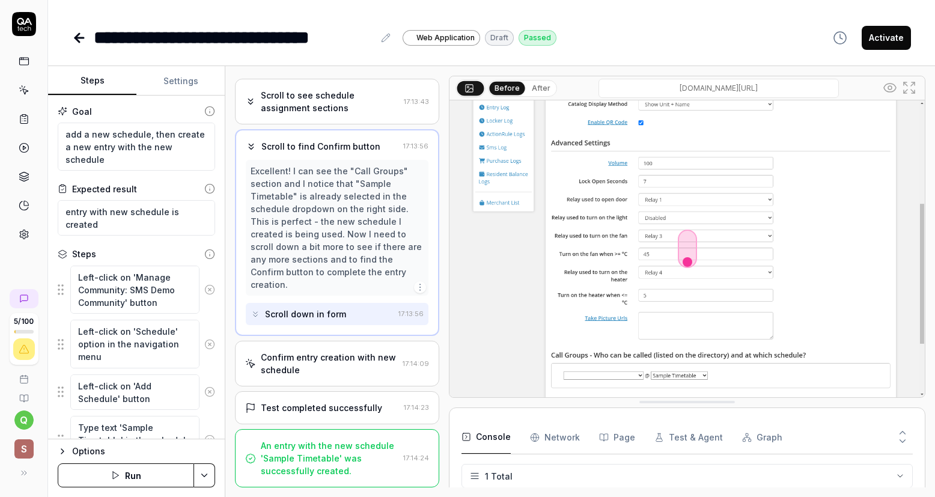
click at [371, 358] on div "Confirm entry creation with new schedule" at bounding box center [329, 363] width 137 height 25
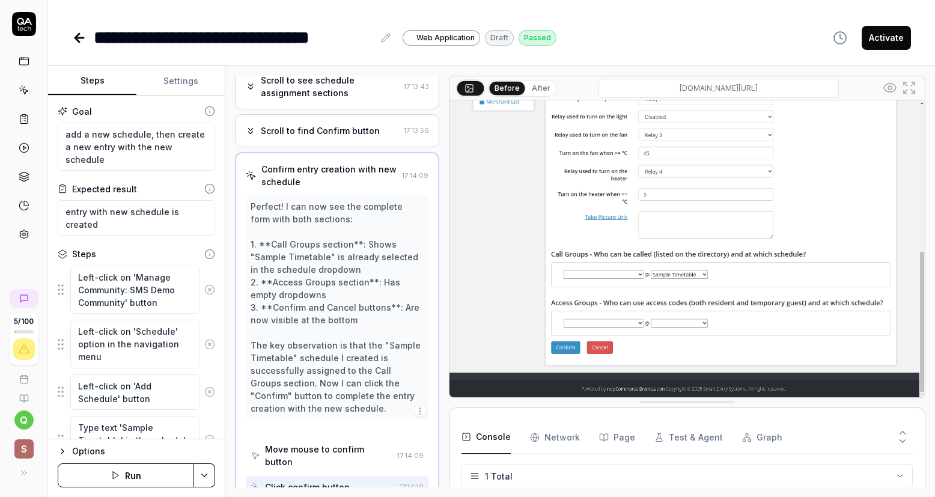
scroll to position [686, 0]
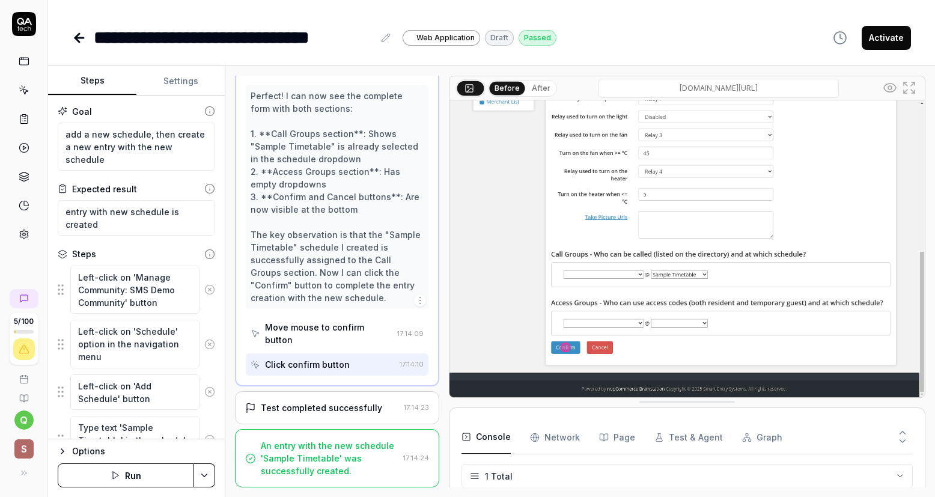
click at [386, 413] on div "Test completed successfully" at bounding box center [322, 407] width 154 height 13
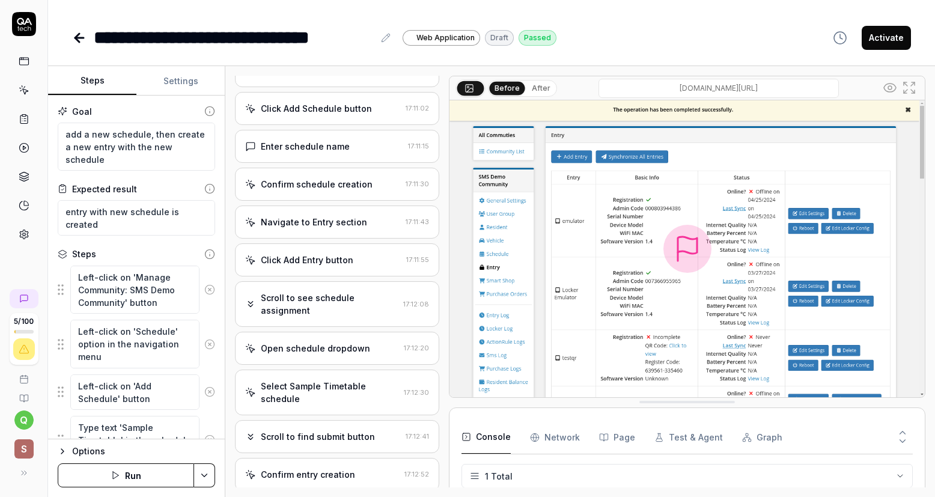
scroll to position [0, 0]
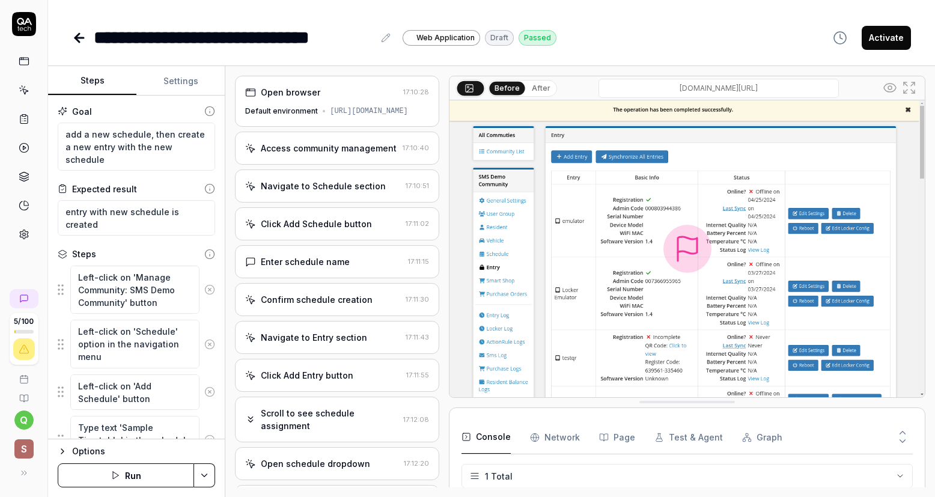
click at [76, 34] on icon at bounding box center [79, 38] width 14 height 14
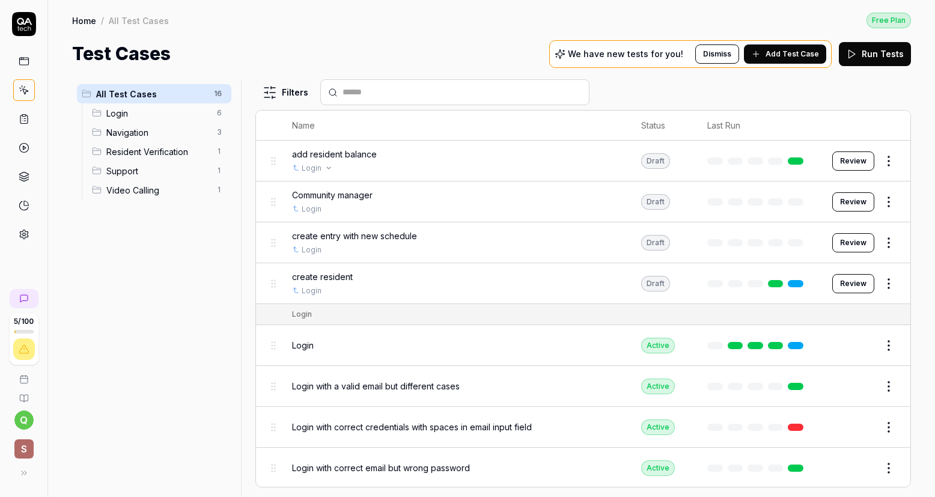
click at [422, 165] on div "Login" at bounding box center [455, 168] width 326 height 11
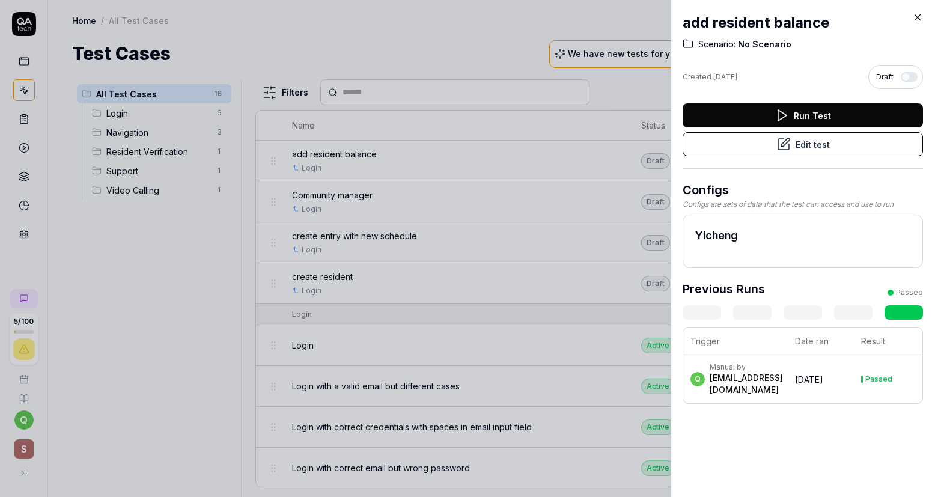
click at [918, 14] on icon at bounding box center [917, 17] width 11 height 11
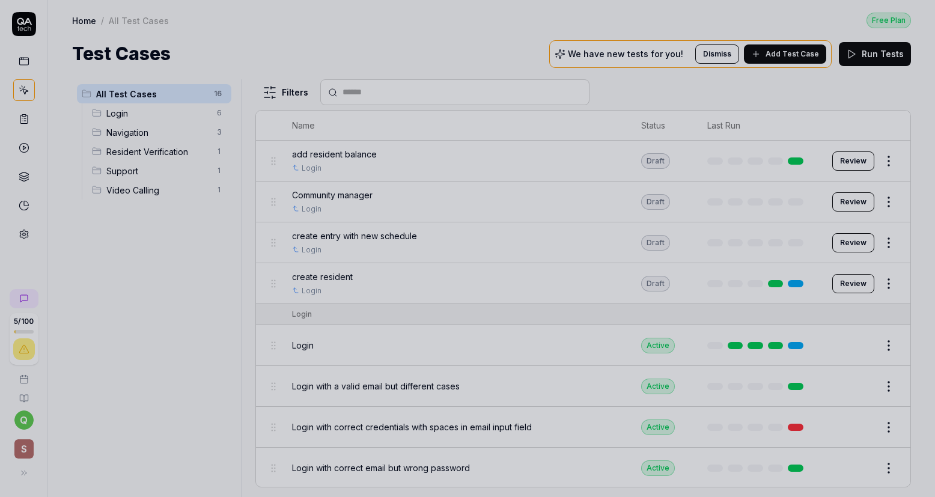
click at [849, 160] on div at bounding box center [467, 248] width 935 height 497
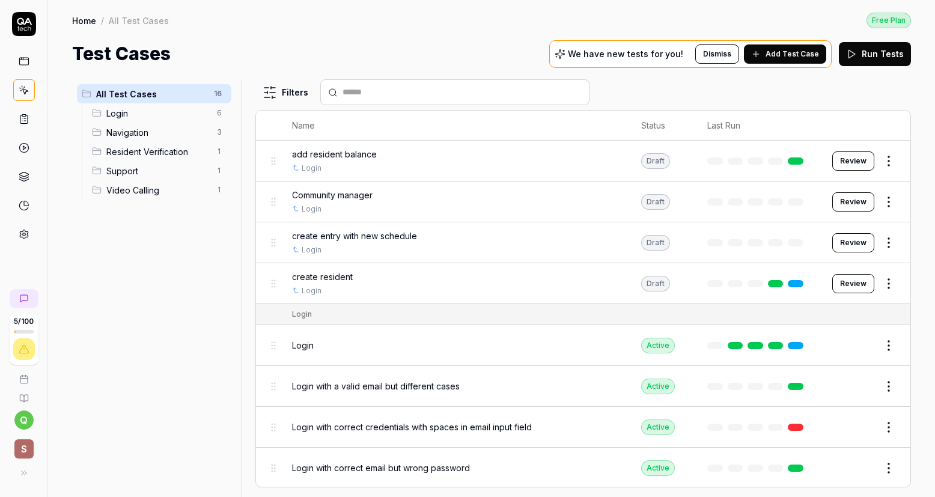
click at [843, 163] on button "Review" at bounding box center [853, 160] width 42 height 19
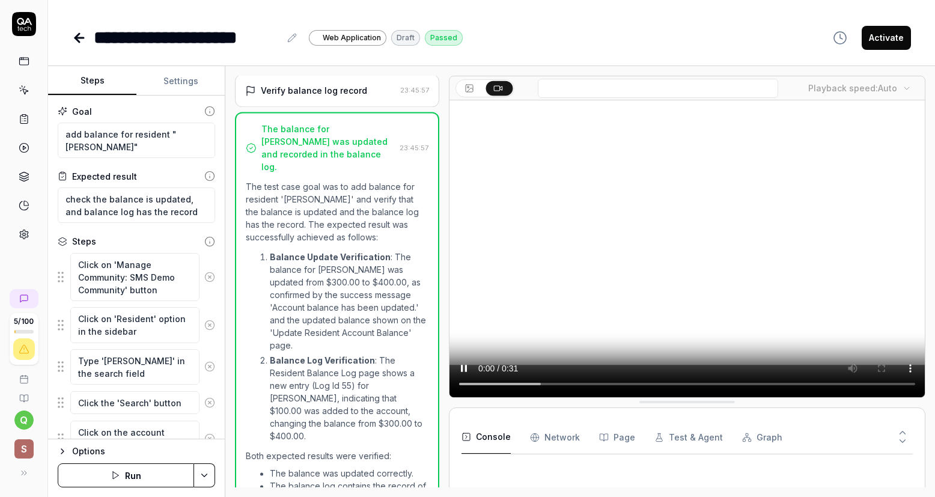
scroll to position [450, 0]
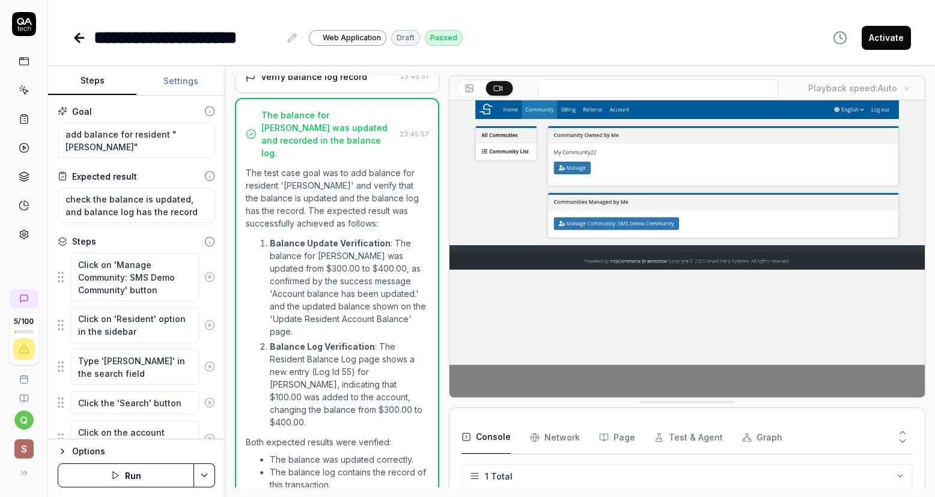
type textarea "*"
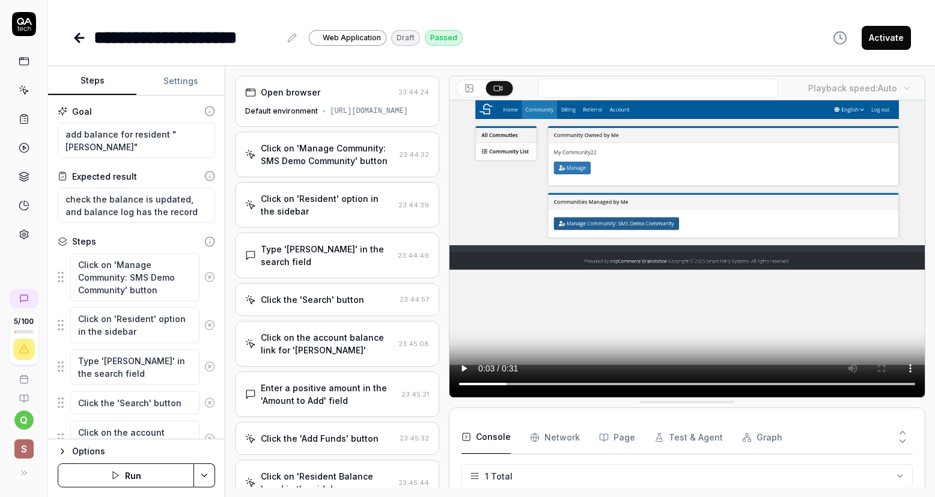
click at [339, 117] on div "[URL][DOMAIN_NAME]" at bounding box center [369, 111] width 78 height 11
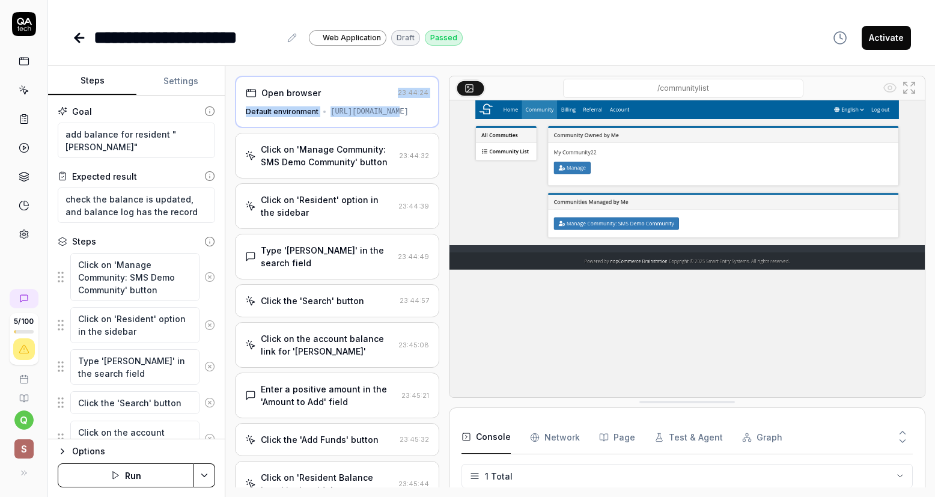
click at [363, 98] on div "Open browser 23:44:24 Default environment [URL][DOMAIN_NAME]" at bounding box center [337, 102] width 204 height 52
click at [358, 89] on div "Open browser" at bounding box center [319, 92] width 147 height 13
click at [368, 166] on div "Click on 'Manage Community: SMS Demo Community' button" at bounding box center [327, 155] width 133 height 25
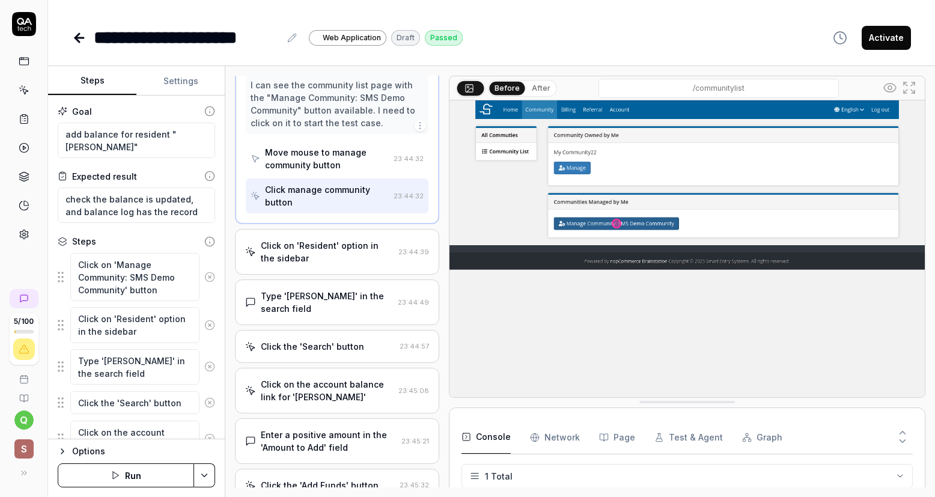
scroll to position [120, 0]
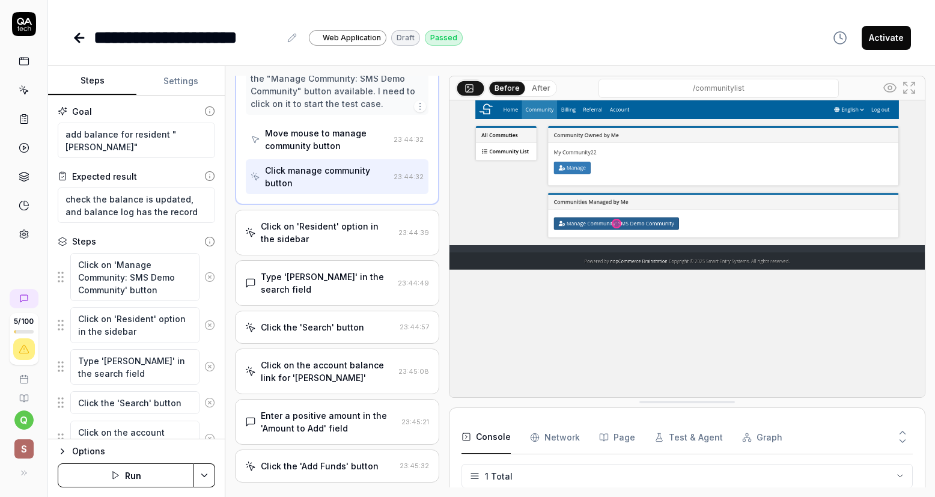
click at [383, 238] on div "Click on 'Resident' option in the sidebar" at bounding box center [327, 232] width 133 height 25
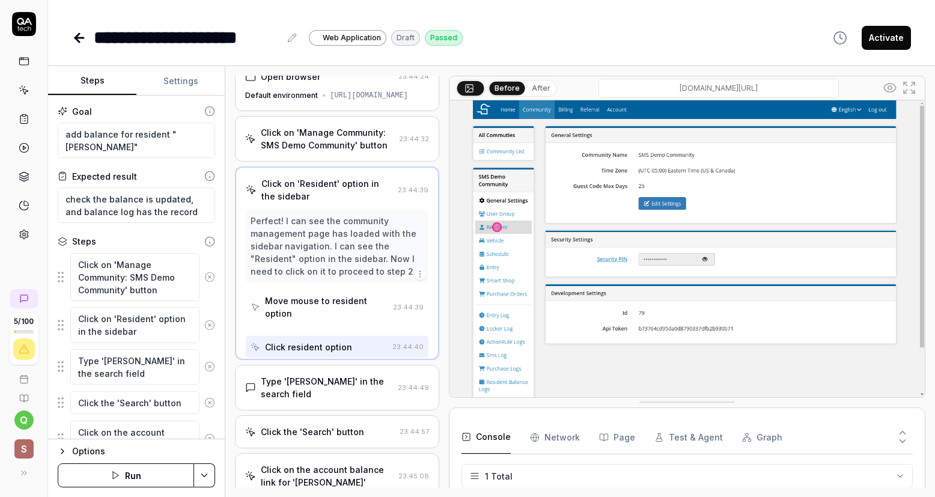
scroll to position [0, 0]
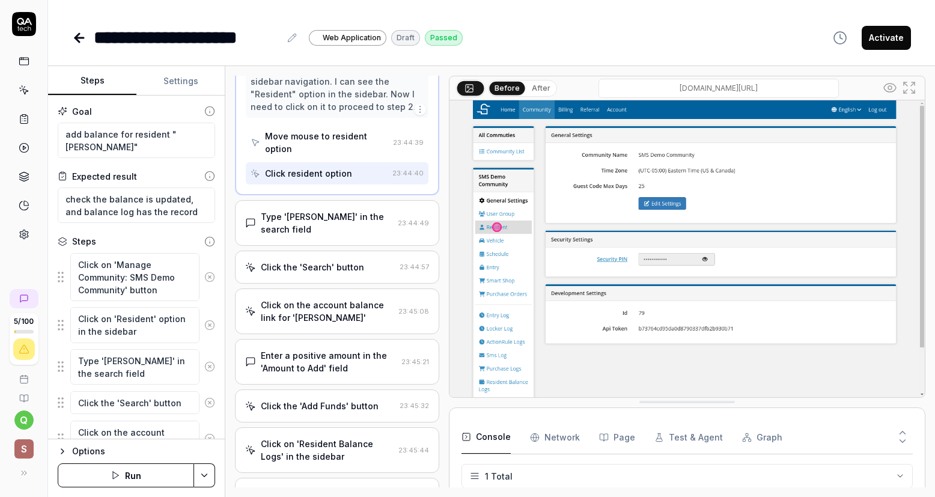
click at [384, 229] on div "Type '[PERSON_NAME]' in the search field" at bounding box center [327, 222] width 132 height 25
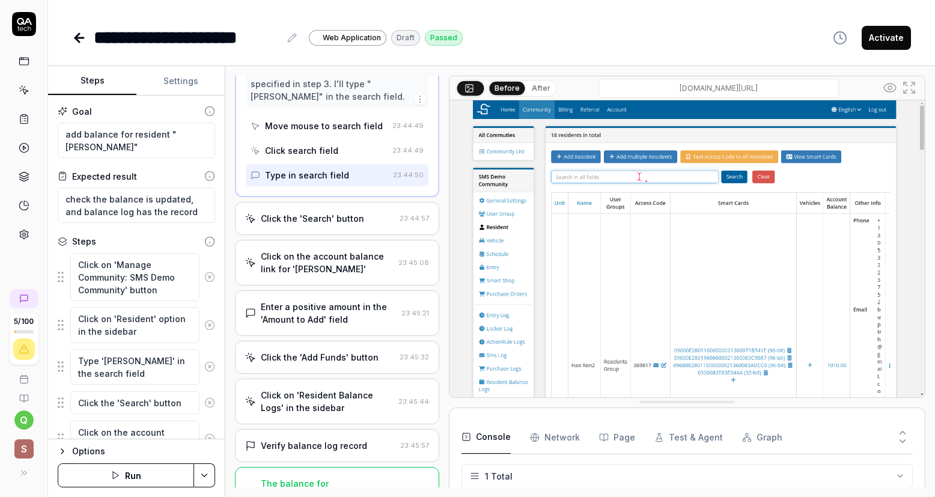
scroll to position [300, 0]
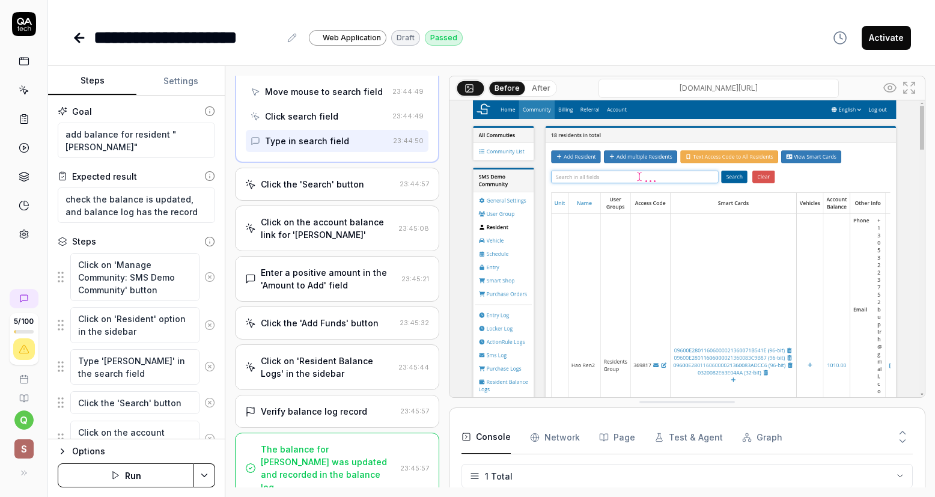
click at [371, 190] on div "Click the 'Search' button" at bounding box center [320, 184] width 150 height 13
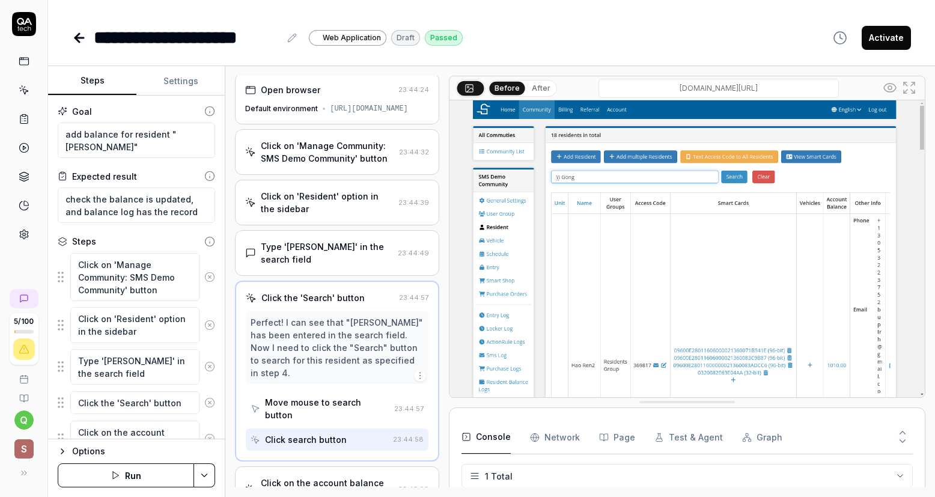
scroll to position [0, 0]
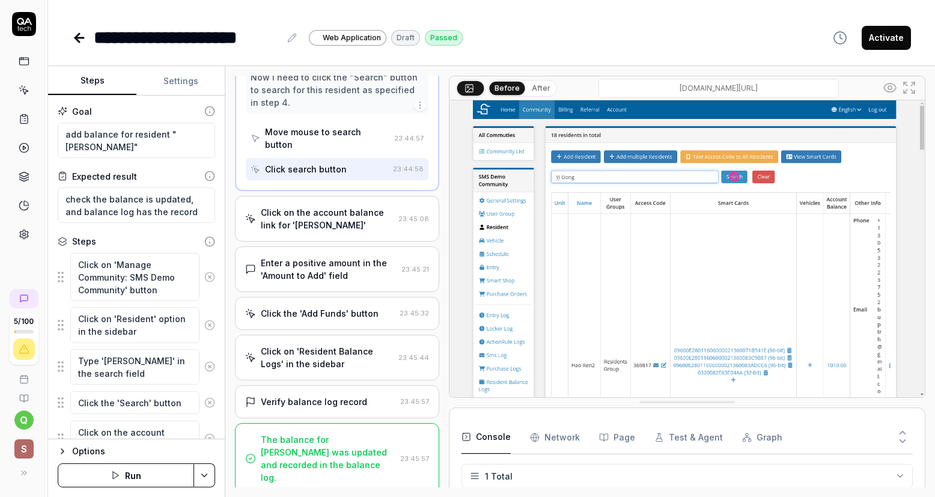
click at [371, 226] on div "Click on the account balance link for '[PERSON_NAME]'" at bounding box center [327, 218] width 133 height 25
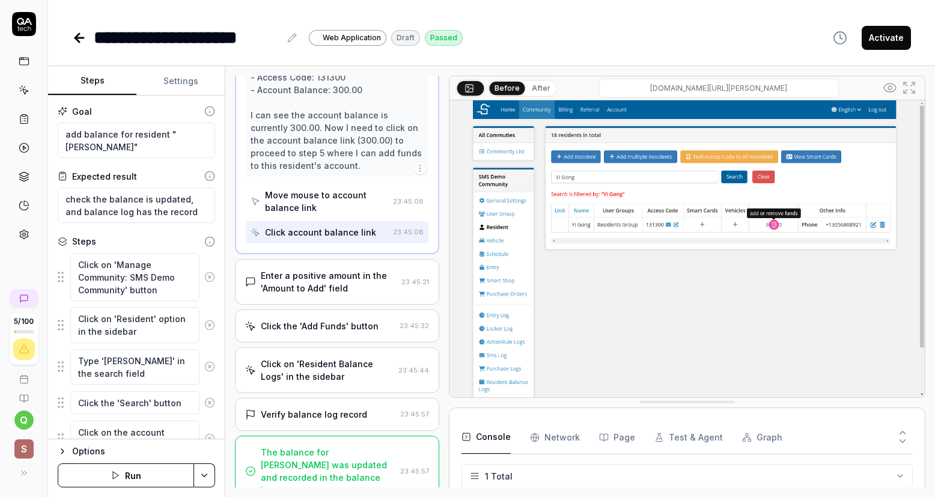
click at [368, 271] on div "Enter a positive amount in the 'Amount to Add' field" at bounding box center [329, 281] width 136 height 25
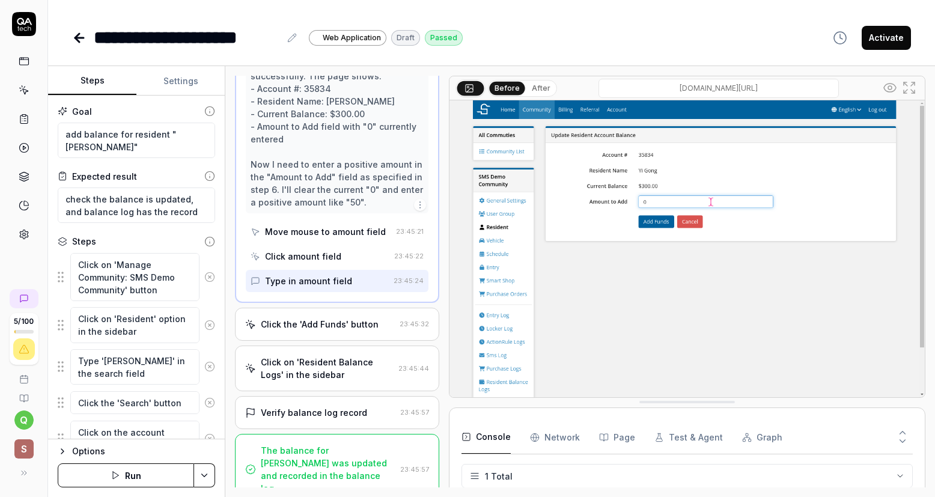
scroll to position [386, 0]
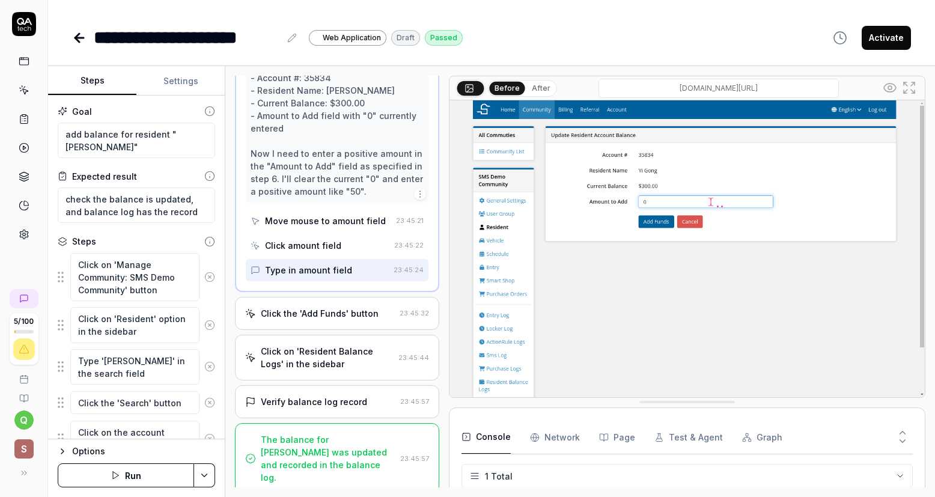
click at [371, 317] on div "Click the 'Add Funds' button" at bounding box center [320, 313] width 118 height 13
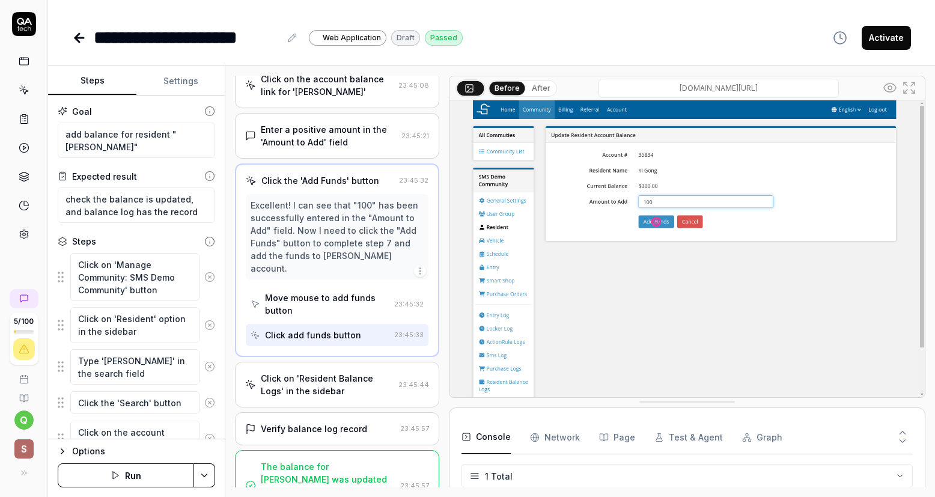
scroll to position [273, 0]
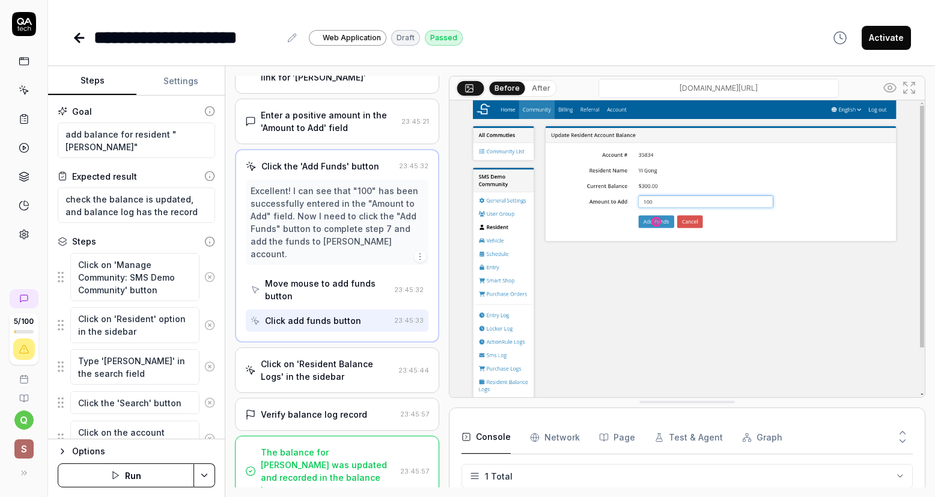
click at [377, 357] on div "Click on 'Resident Balance Logs' in the sidebar" at bounding box center [327, 369] width 133 height 25
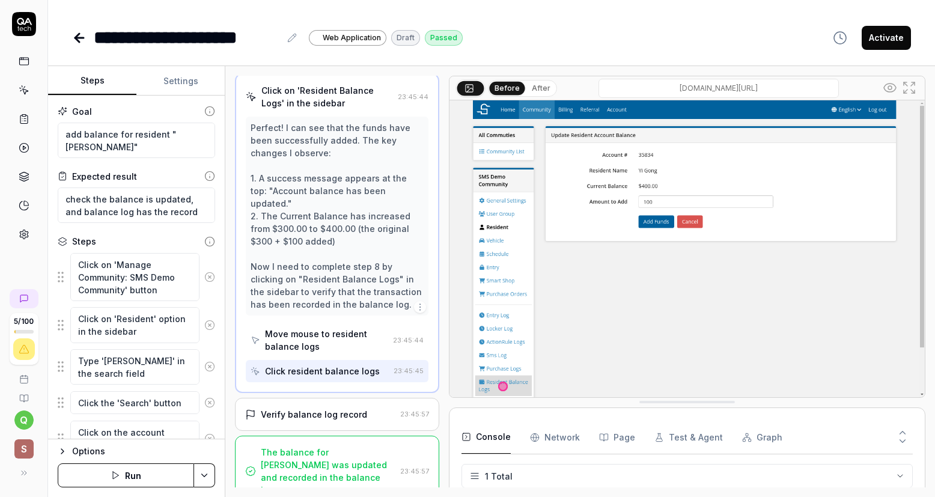
scroll to position [399, 0]
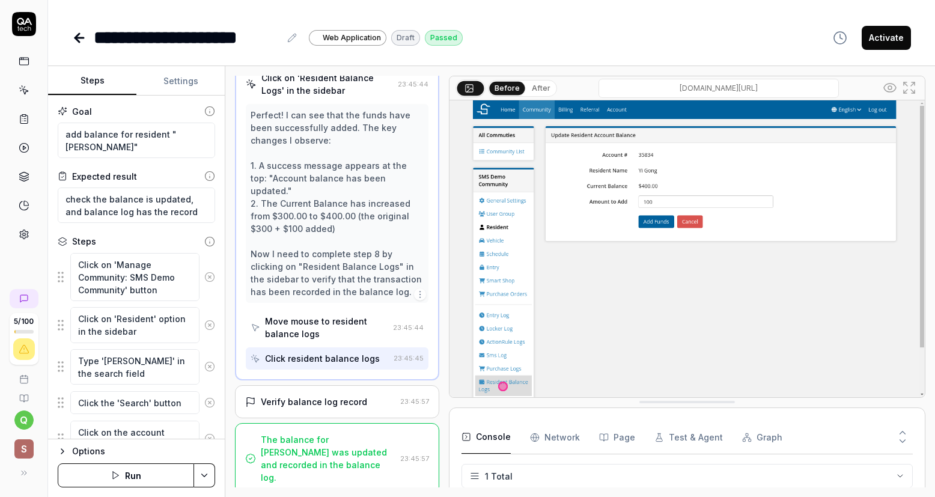
click at [369, 407] on div "Verify balance log record" at bounding box center [320, 401] width 150 height 13
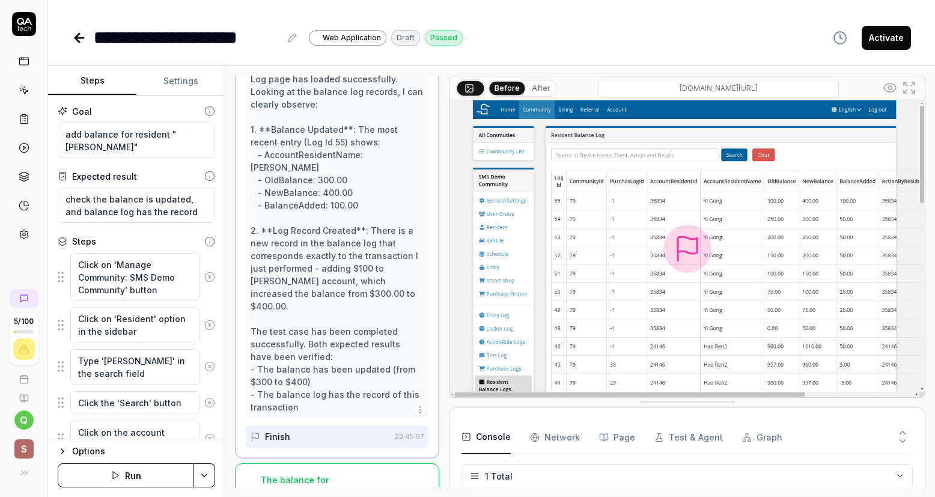
scroll to position [500, 0]
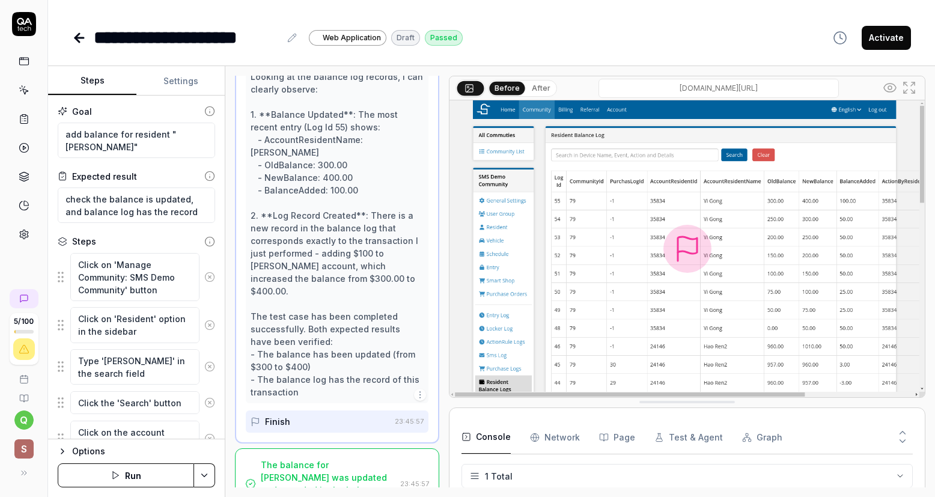
click at [342, 463] on div "The balance for [PERSON_NAME] was updated and recorded in the balance log." at bounding box center [328, 483] width 135 height 50
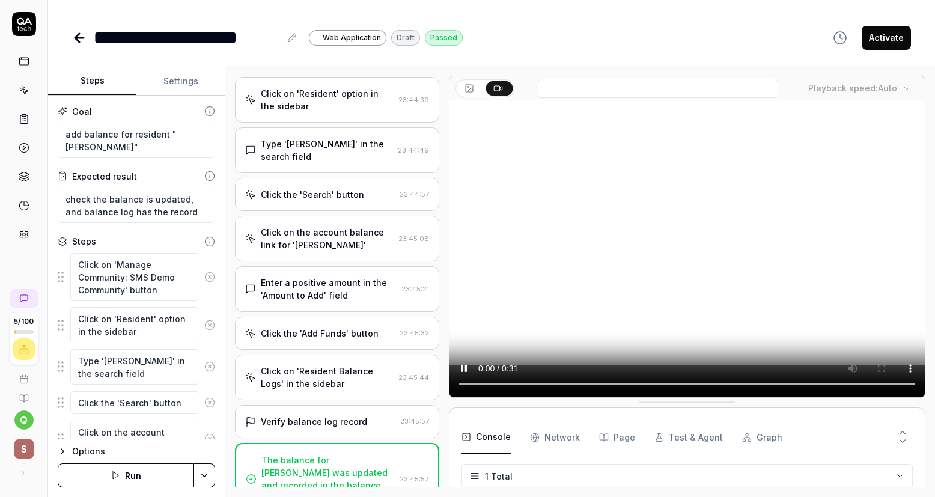
scroll to position [0, 0]
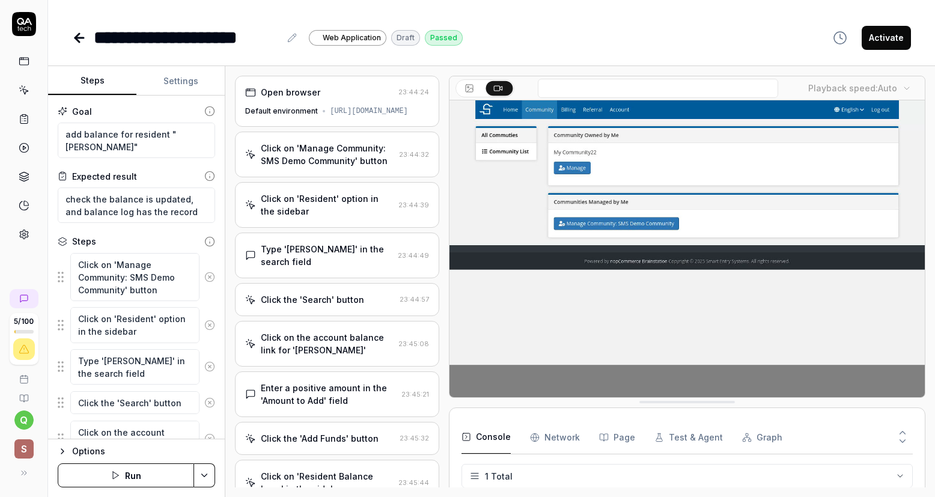
click at [74, 39] on icon at bounding box center [79, 38] width 14 height 14
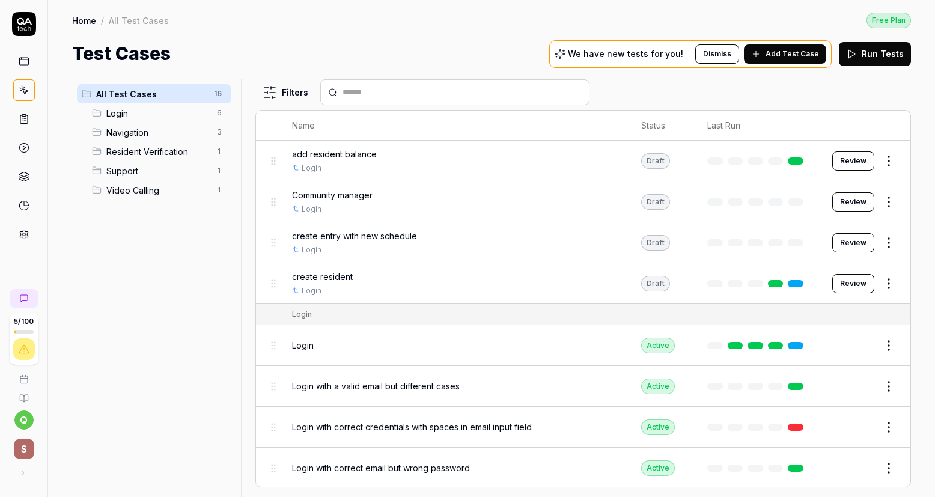
click at [781, 50] on span "Add Test Case" at bounding box center [791, 54] width 53 height 11
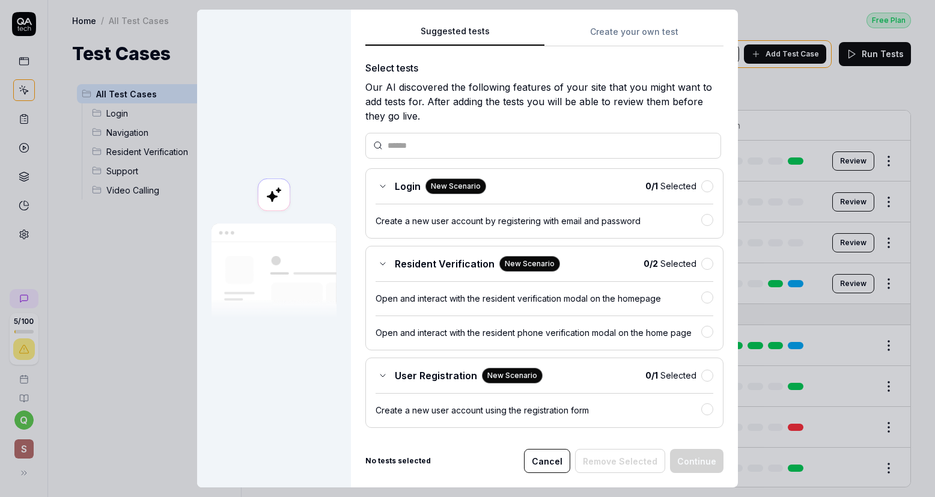
click at [608, 28] on button "Create your own test" at bounding box center [633, 36] width 179 height 22
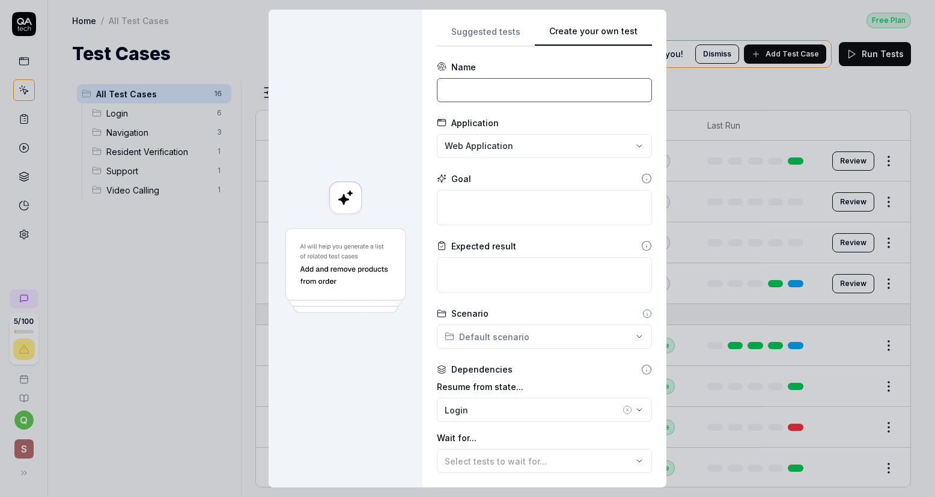
click at [505, 86] on input at bounding box center [544, 90] width 215 height 24
click at [484, 82] on input at bounding box center [544, 90] width 215 height 24
click at [483, 92] on input at bounding box center [544, 90] width 215 height 24
type input "Add balance to [PERSON_NAME]"
click at [518, 214] on textarea at bounding box center [544, 207] width 215 height 35
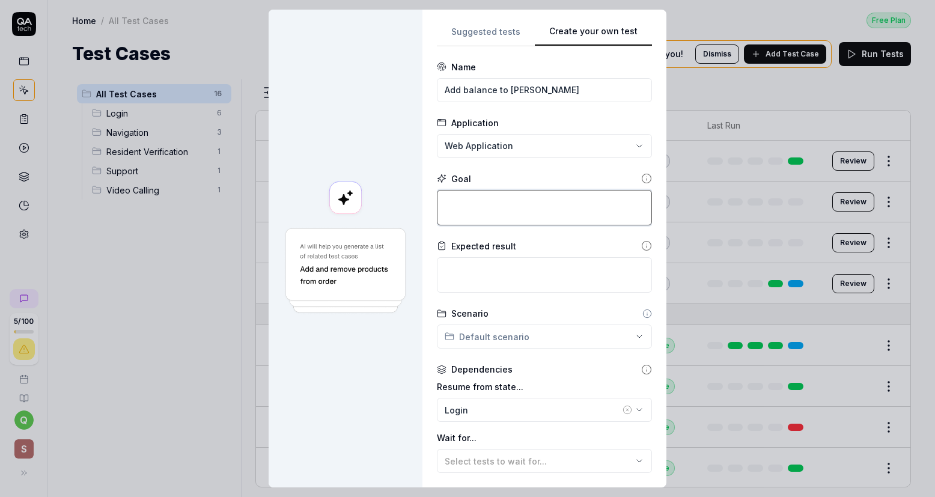
paste textarea "add balance for resident "[PERSON_NAME]", check the balance is updated, and bal…"
type textarea "*"
type textarea "add balance for resident "[PERSON_NAME]", check the balance is updated, and bal…"
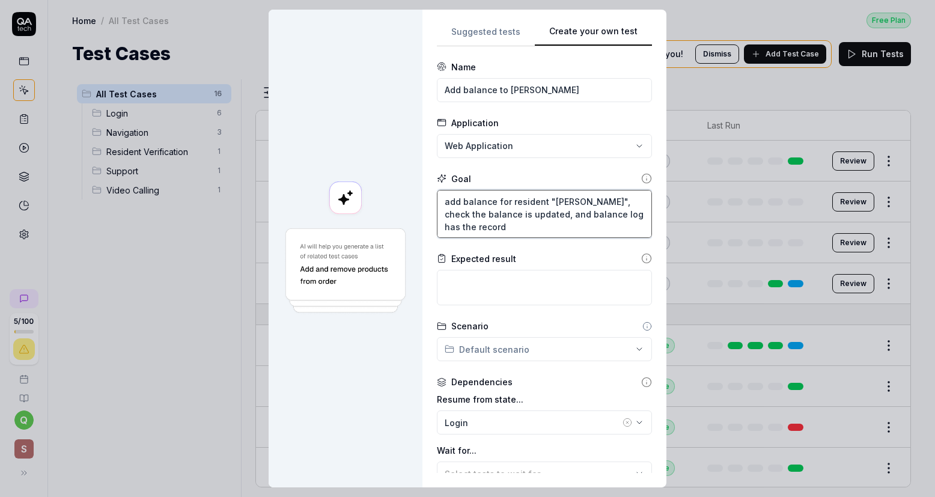
drag, startPoint x: 473, startPoint y: 226, endPoint x: 579, endPoint y: 201, distance: 108.7
click at [579, 201] on textarea "add balance for resident "[PERSON_NAME]", check the balance is updated, and bal…" at bounding box center [544, 214] width 215 height 48
type textarea "*"
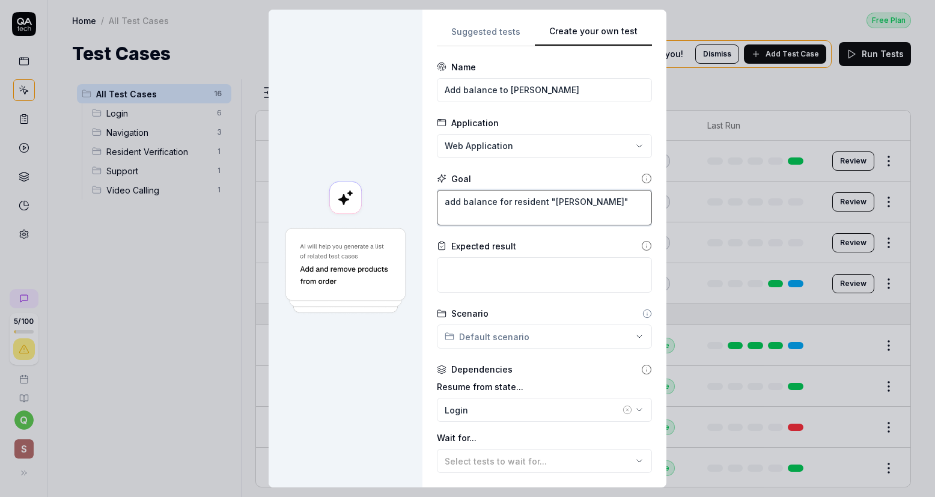
type textarea "add balance for resident "[PERSON_NAME]""
click at [443, 270] on textarea at bounding box center [544, 274] width 215 height 35
paste textarea ", check the balance is updated, and balance log has the record"
type textarea "*"
type textarea ", check the balance is updated, and balance log has the record"
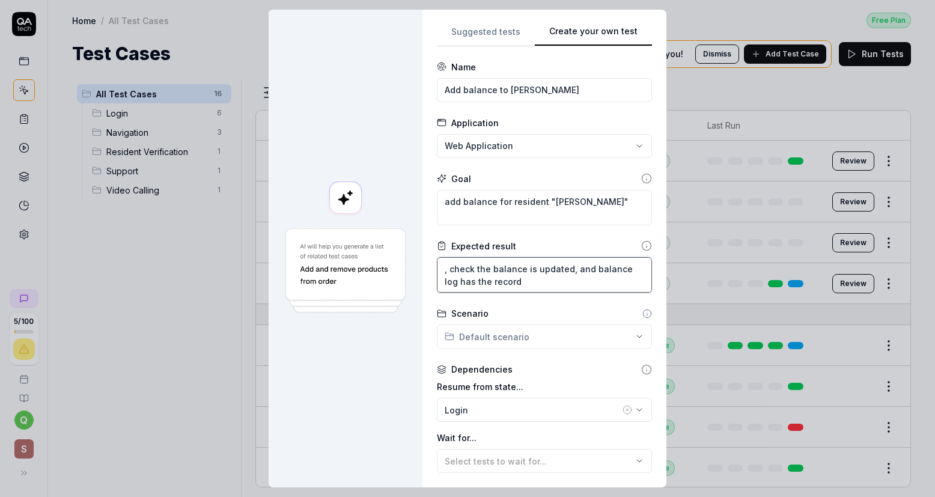
click at [446, 267] on textarea ", check the balance is updated, and balance log has the record" at bounding box center [544, 274] width 215 height 35
type textarea "*"
type textarea ",check the balance is updated, and balance log has the record"
type textarea "*"
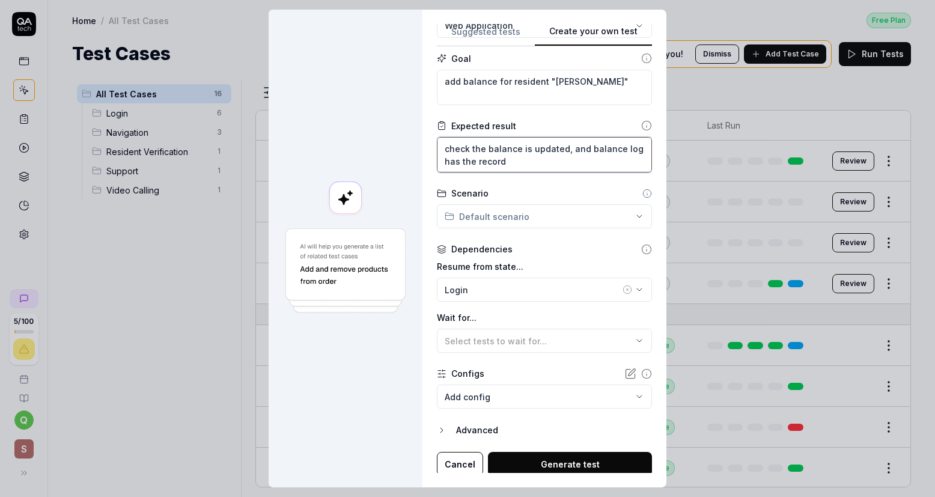
scroll to position [123, 0]
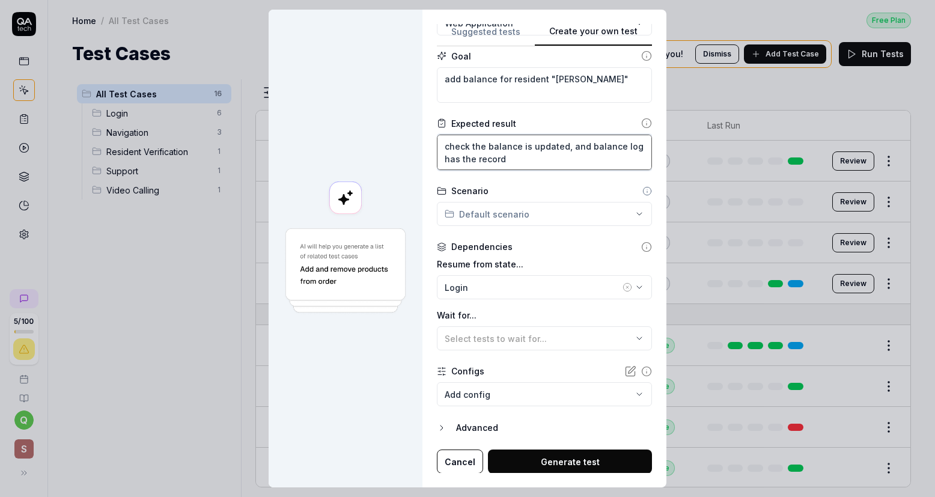
type textarea "check the balance is updated, and balance log has the record"
click at [583, 460] on button "Generate test" at bounding box center [570, 461] width 164 height 24
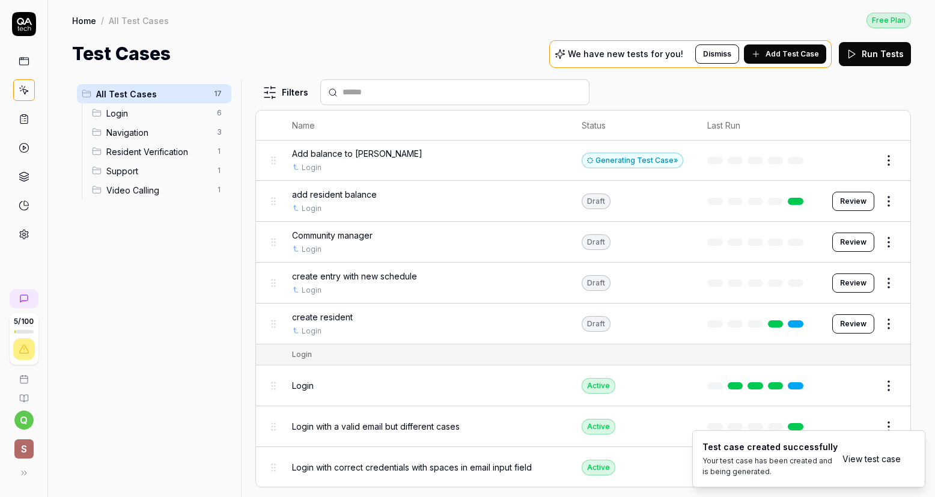
scroll to position [0, 0]
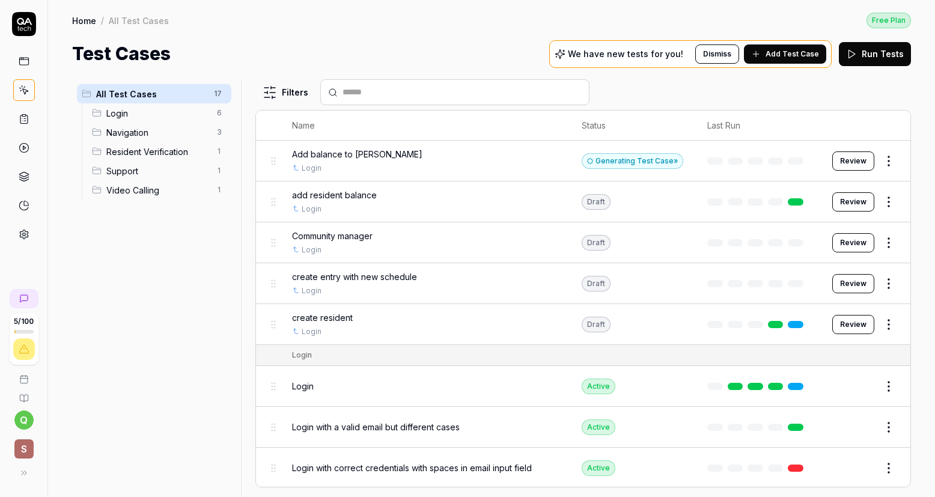
click at [844, 157] on button "Review" at bounding box center [853, 160] width 42 height 19
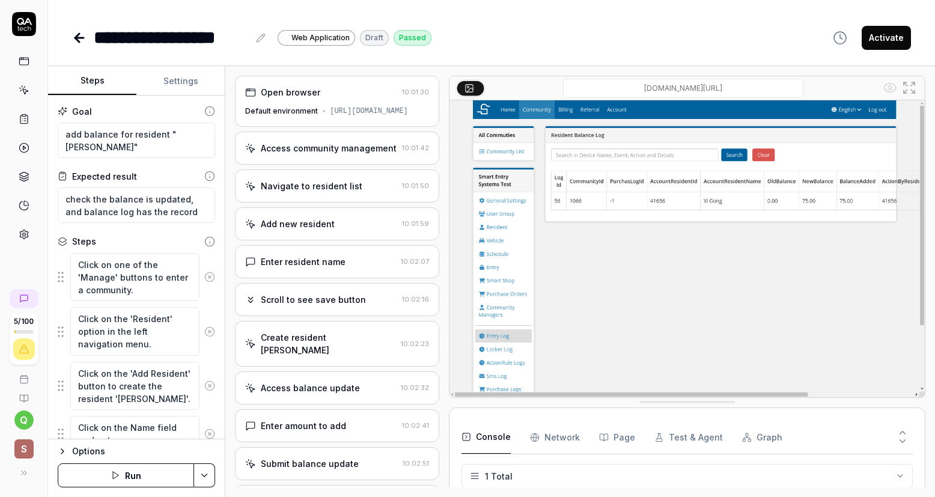
click at [312, 192] on div "Navigate to resident list" at bounding box center [312, 186] width 102 height 13
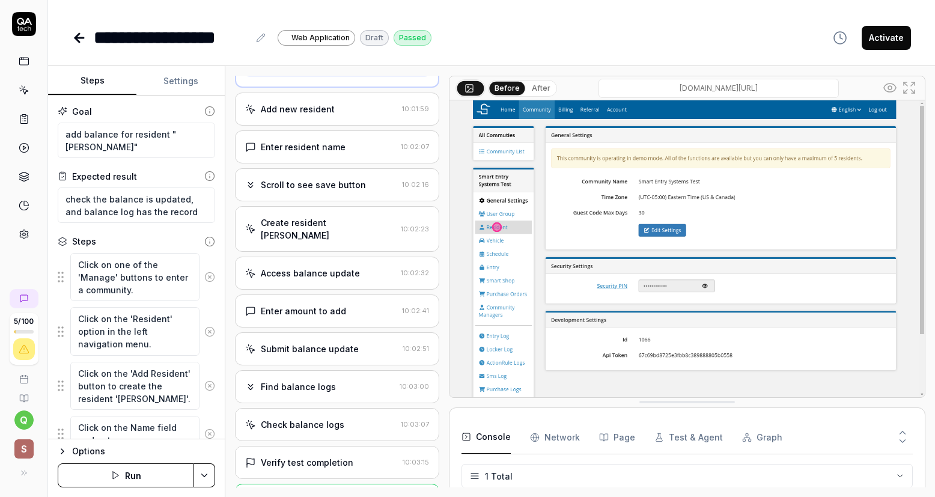
click at [327, 227] on div "Create resident [PERSON_NAME]" at bounding box center [328, 228] width 135 height 25
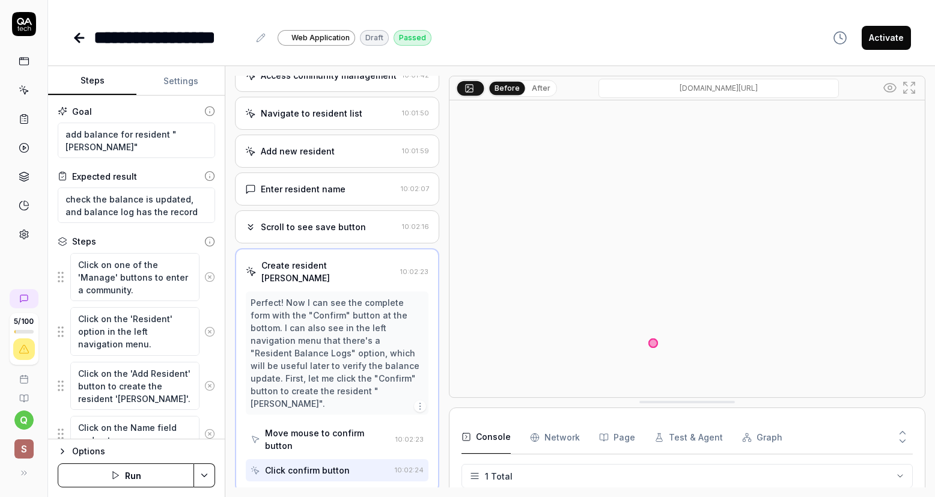
scroll to position [313, 0]
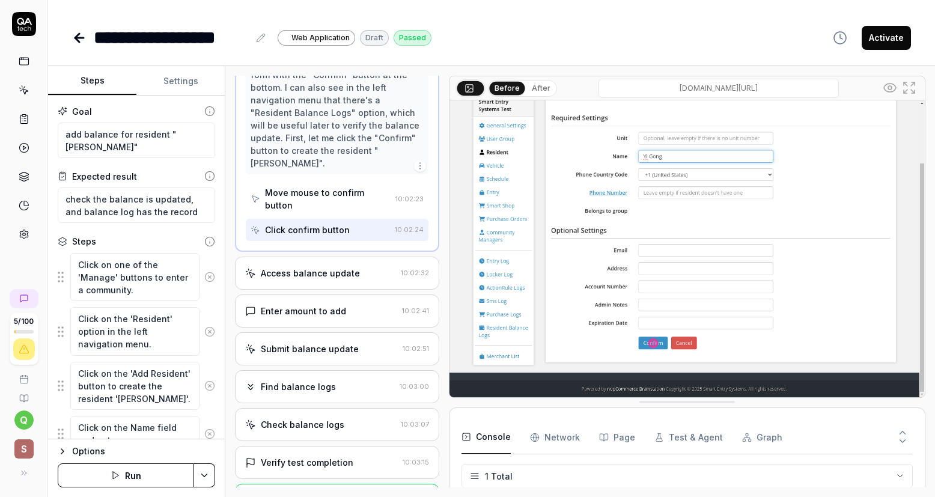
click at [346, 312] on div "Enter amount to add 10:02:41" at bounding box center [337, 310] width 204 height 33
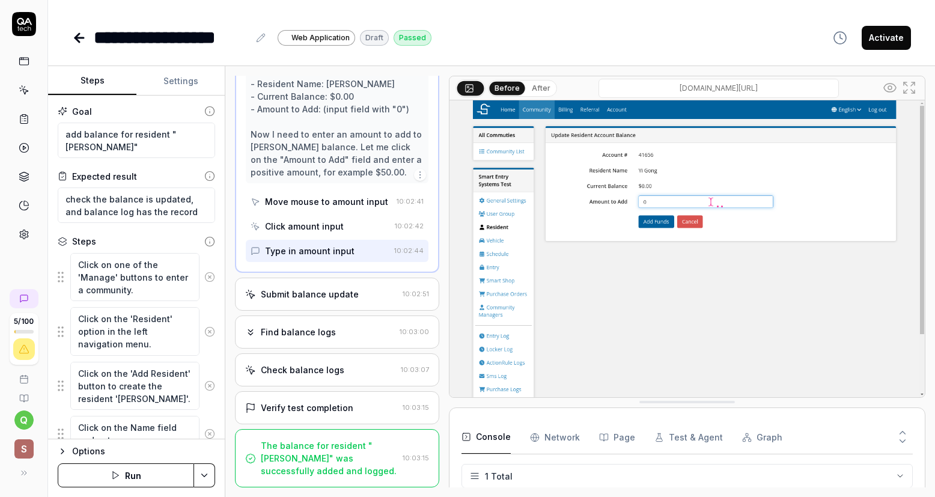
click at [368, 294] on div "Submit balance update" at bounding box center [321, 294] width 153 height 13
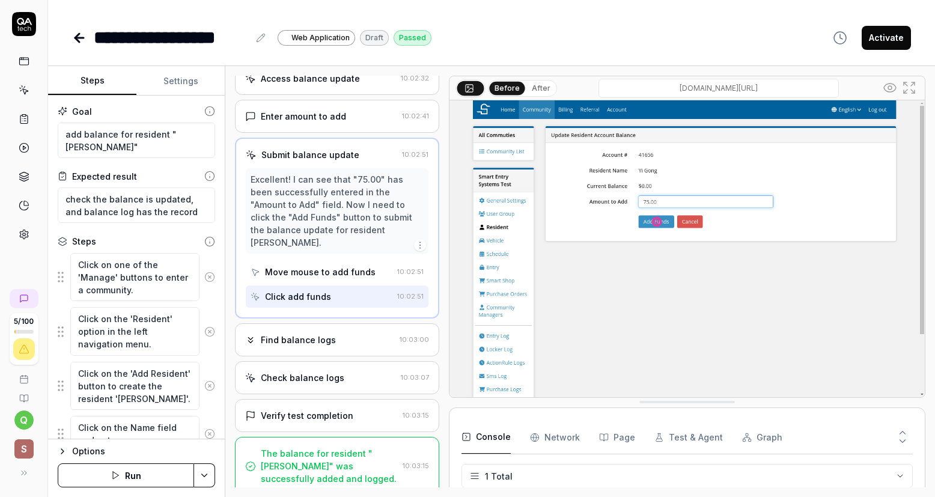
click at [366, 339] on div "Find balance logs" at bounding box center [320, 339] width 150 height 13
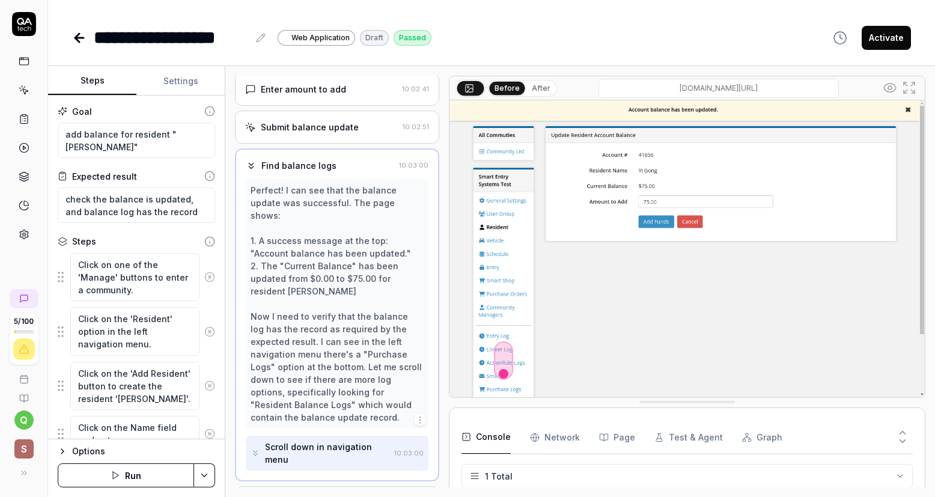
scroll to position [474, 0]
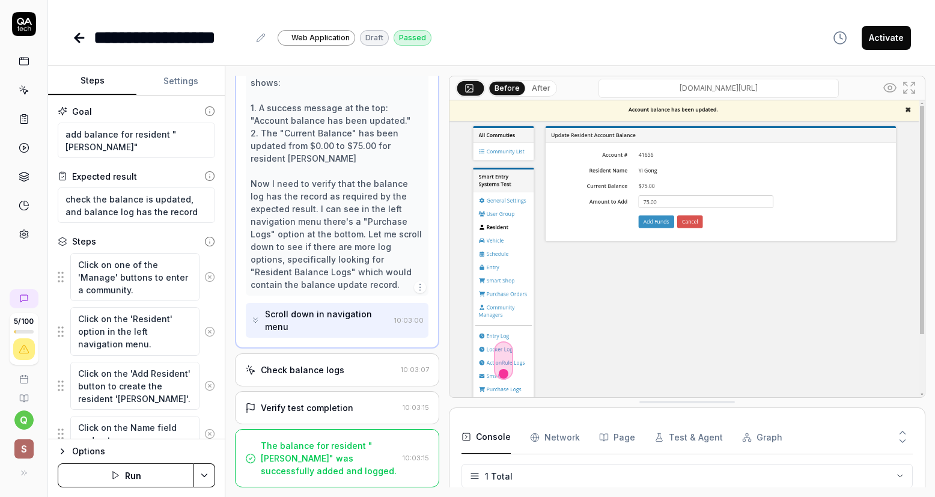
click at [340, 368] on div "Check balance logs" at bounding box center [320, 369] width 151 height 13
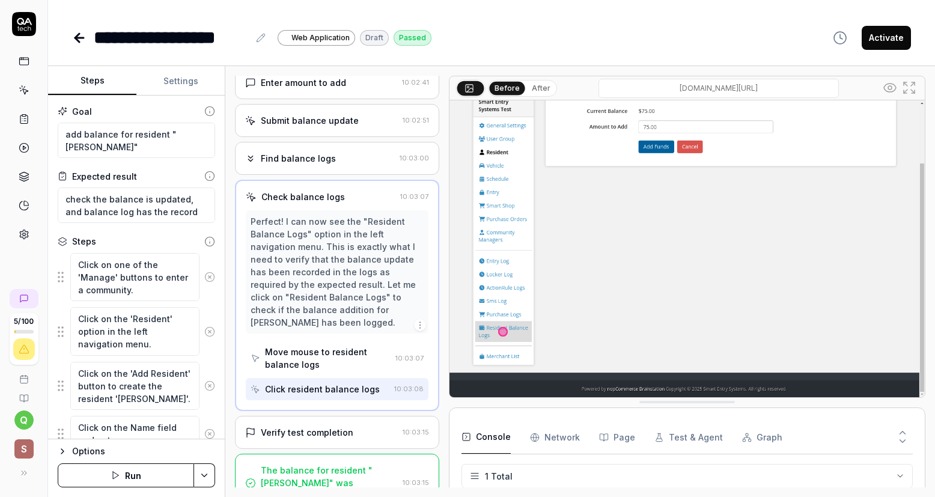
scroll to position [372, 0]
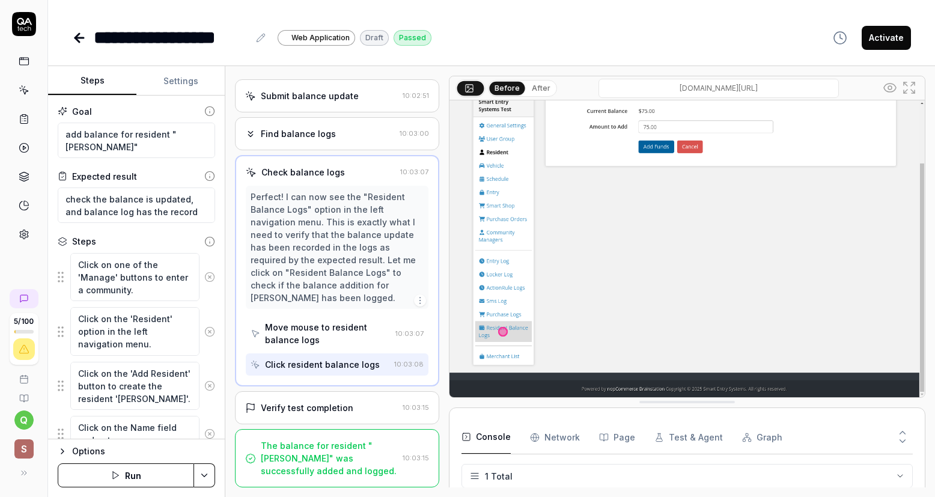
click at [350, 407] on div "Verify test completion" at bounding box center [321, 407] width 153 height 13
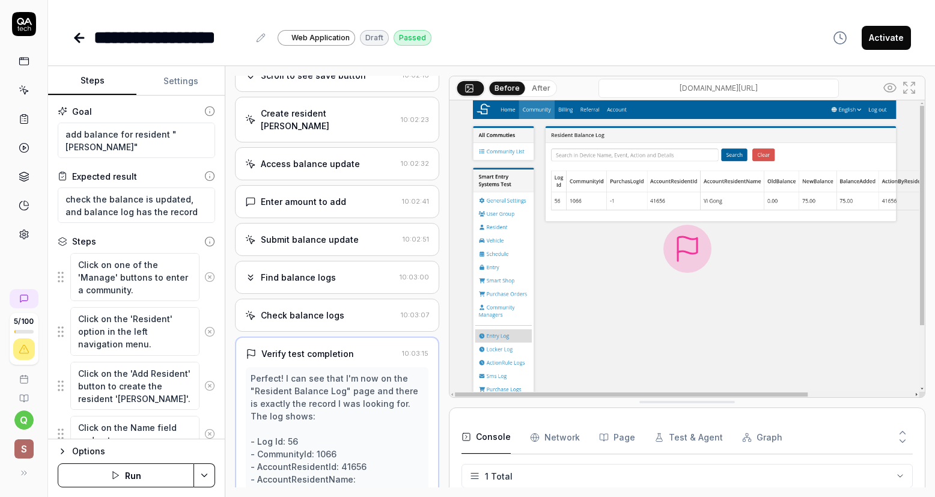
scroll to position [0, 0]
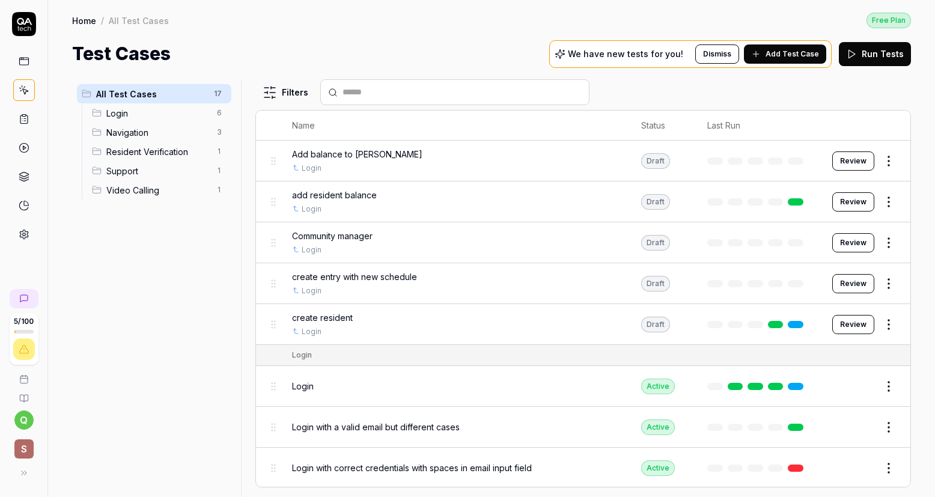
click at [853, 198] on button "Review" at bounding box center [853, 201] width 42 height 19
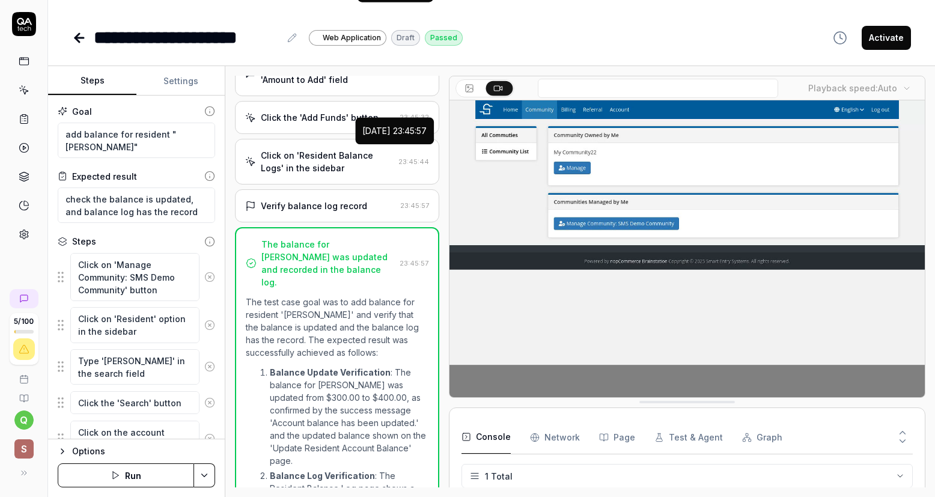
scroll to position [450, 0]
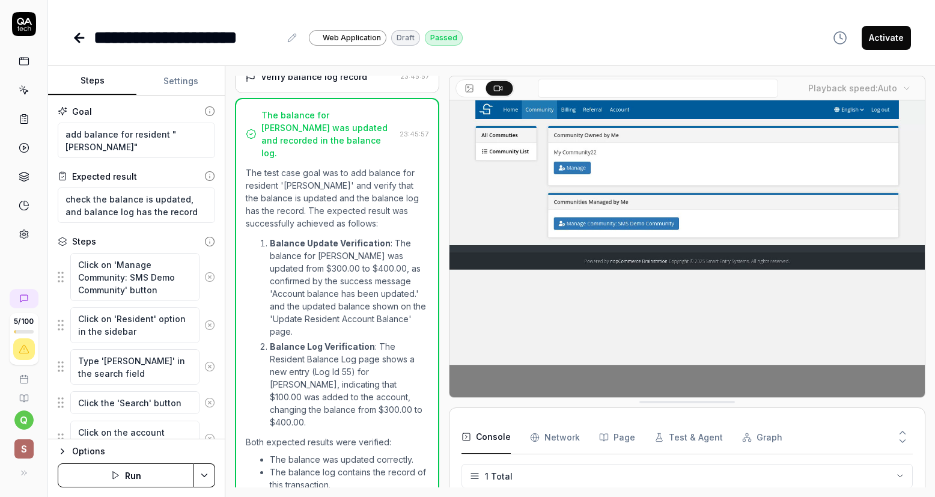
type textarea "*"
